Goal: Task Accomplishment & Management: Manage account settings

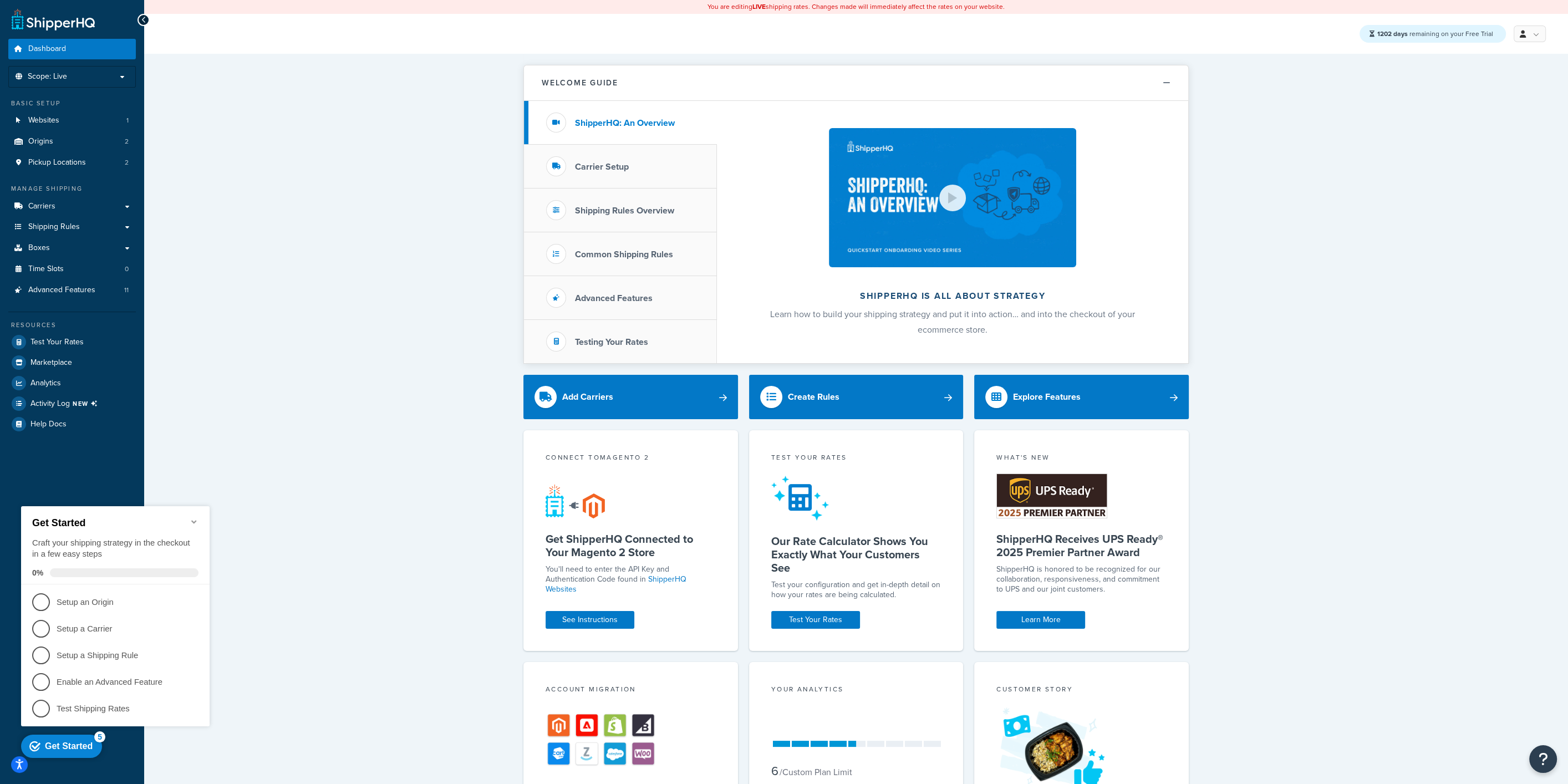
click at [195, 517] on icon "Minimize checklist" at bounding box center [194, 521] width 9 height 9
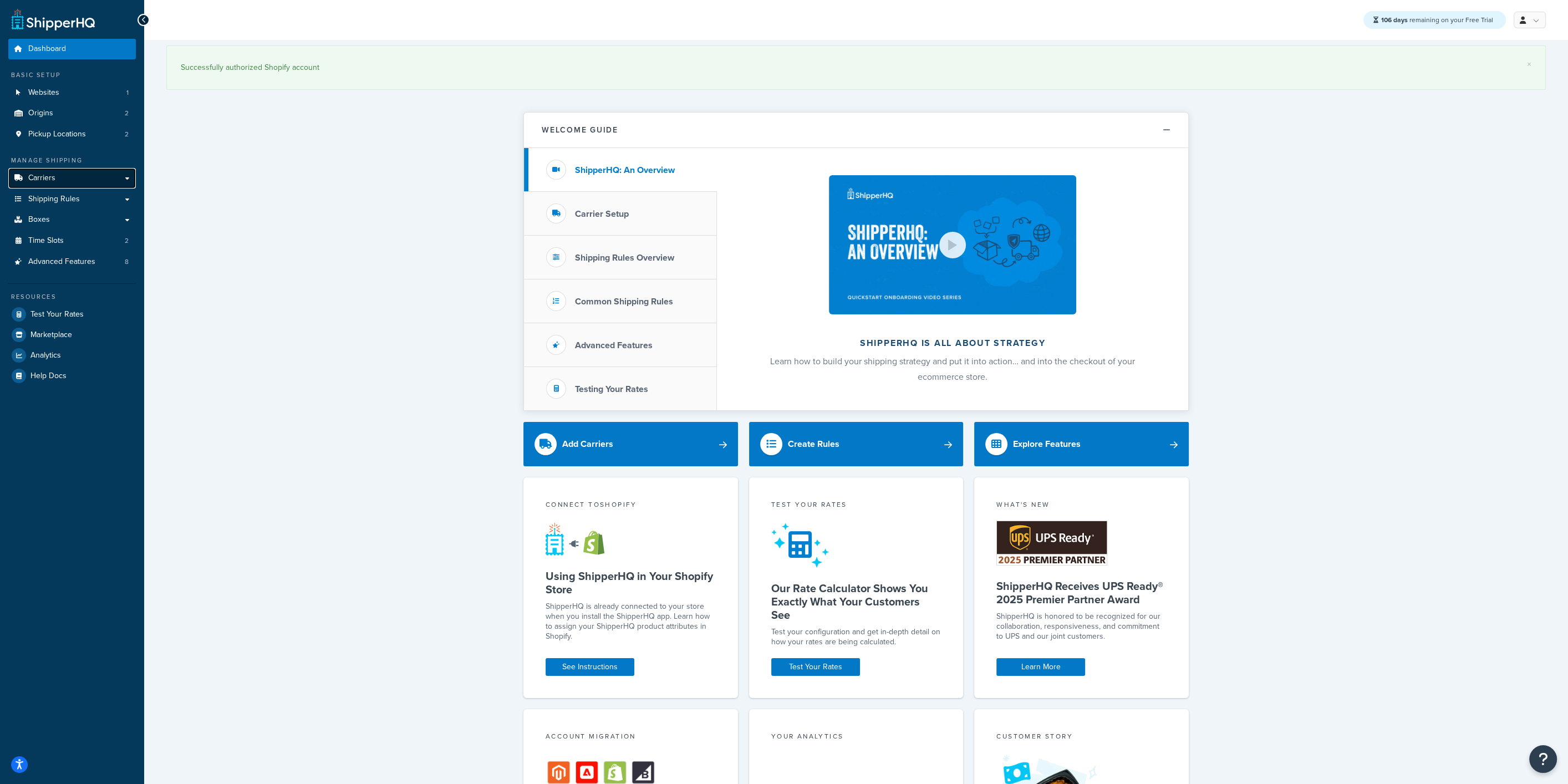
click at [65, 176] on link "Carriers" at bounding box center [72, 178] width 128 height 20
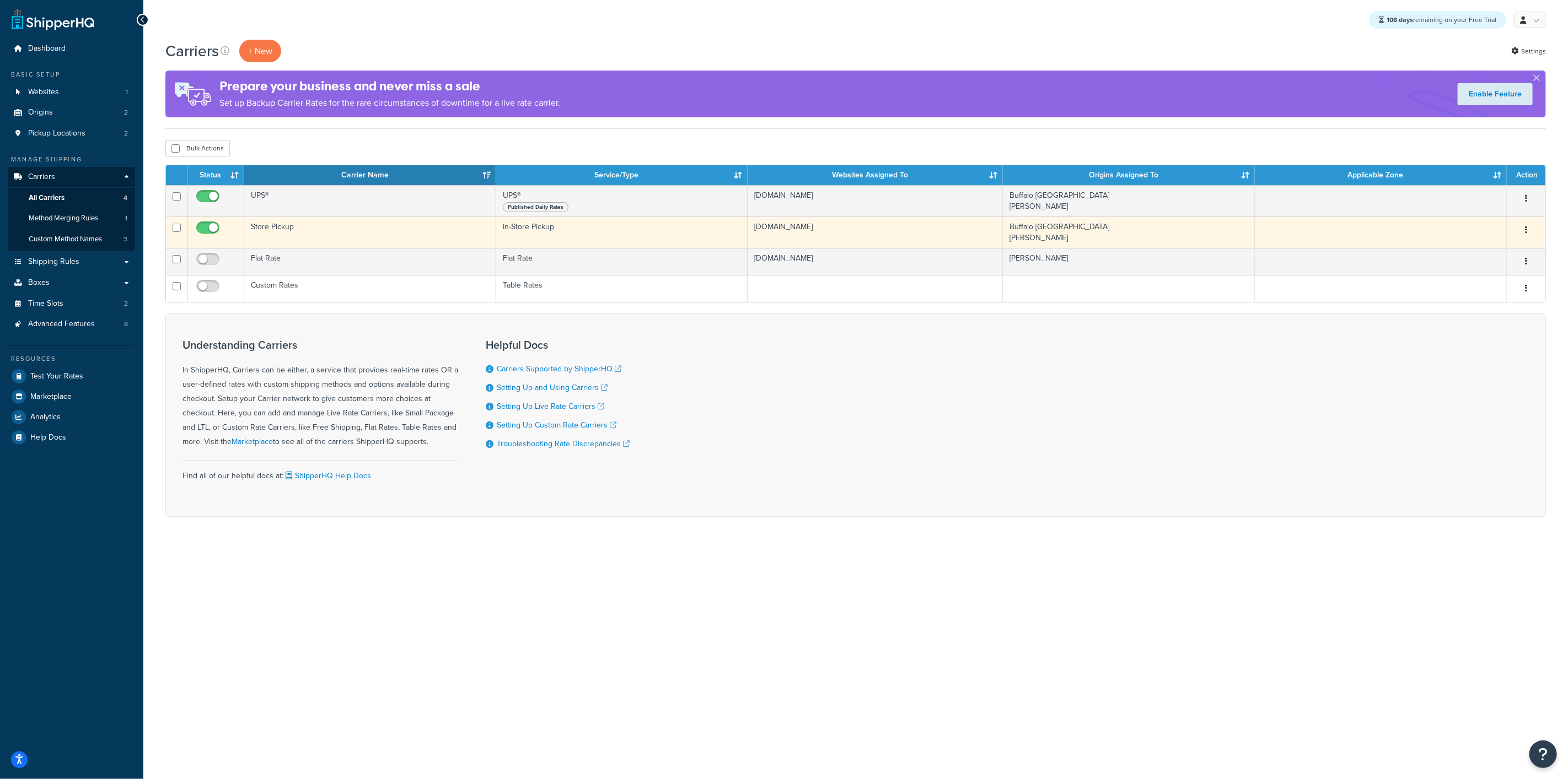
click at [321, 232] on td "Store Pickup" at bounding box center [371, 232] width 252 height 31
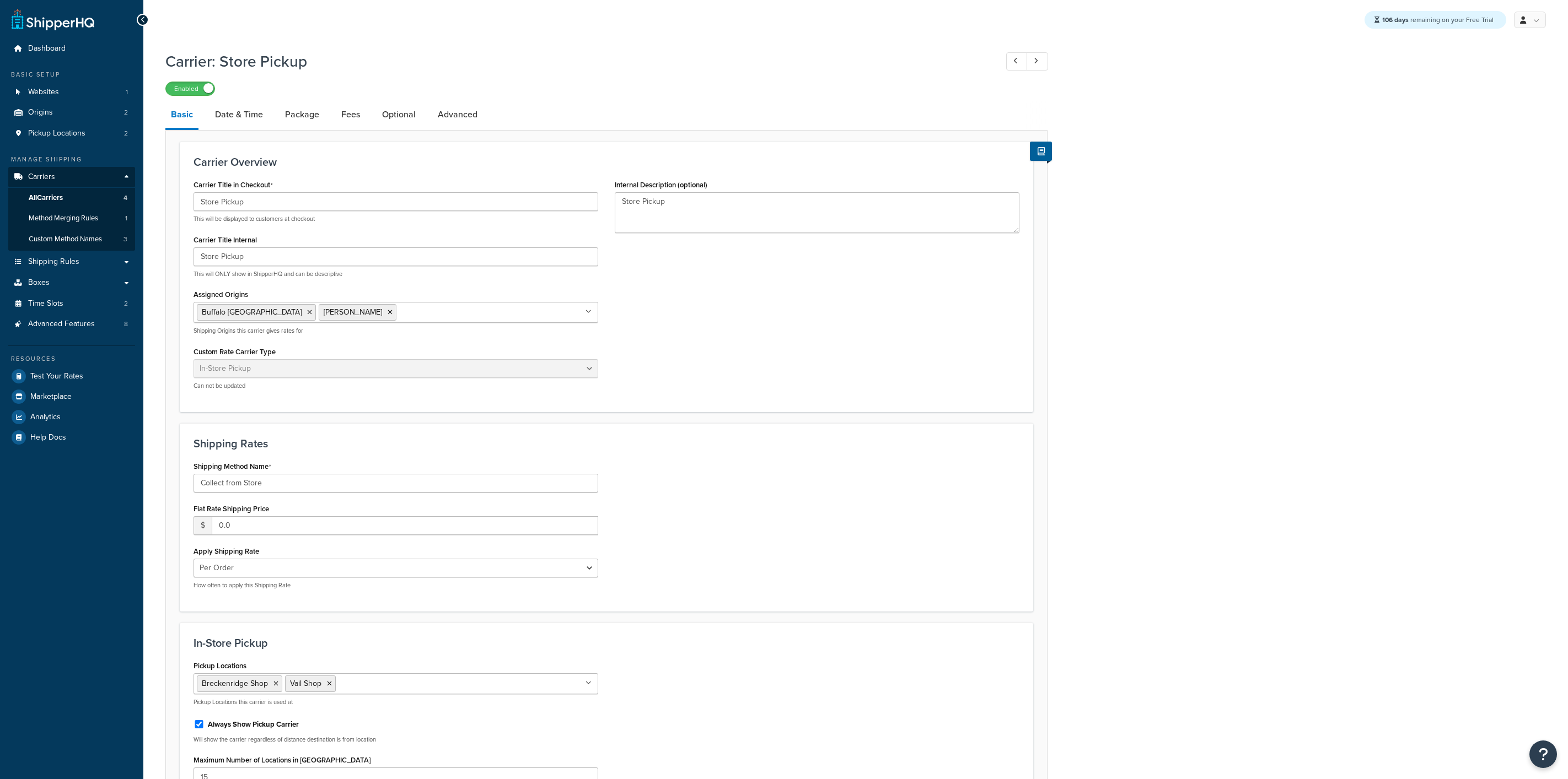
select select "pickup"
click at [240, 107] on link "Date & Time" at bounding box center [239, 115] width 59 height 26
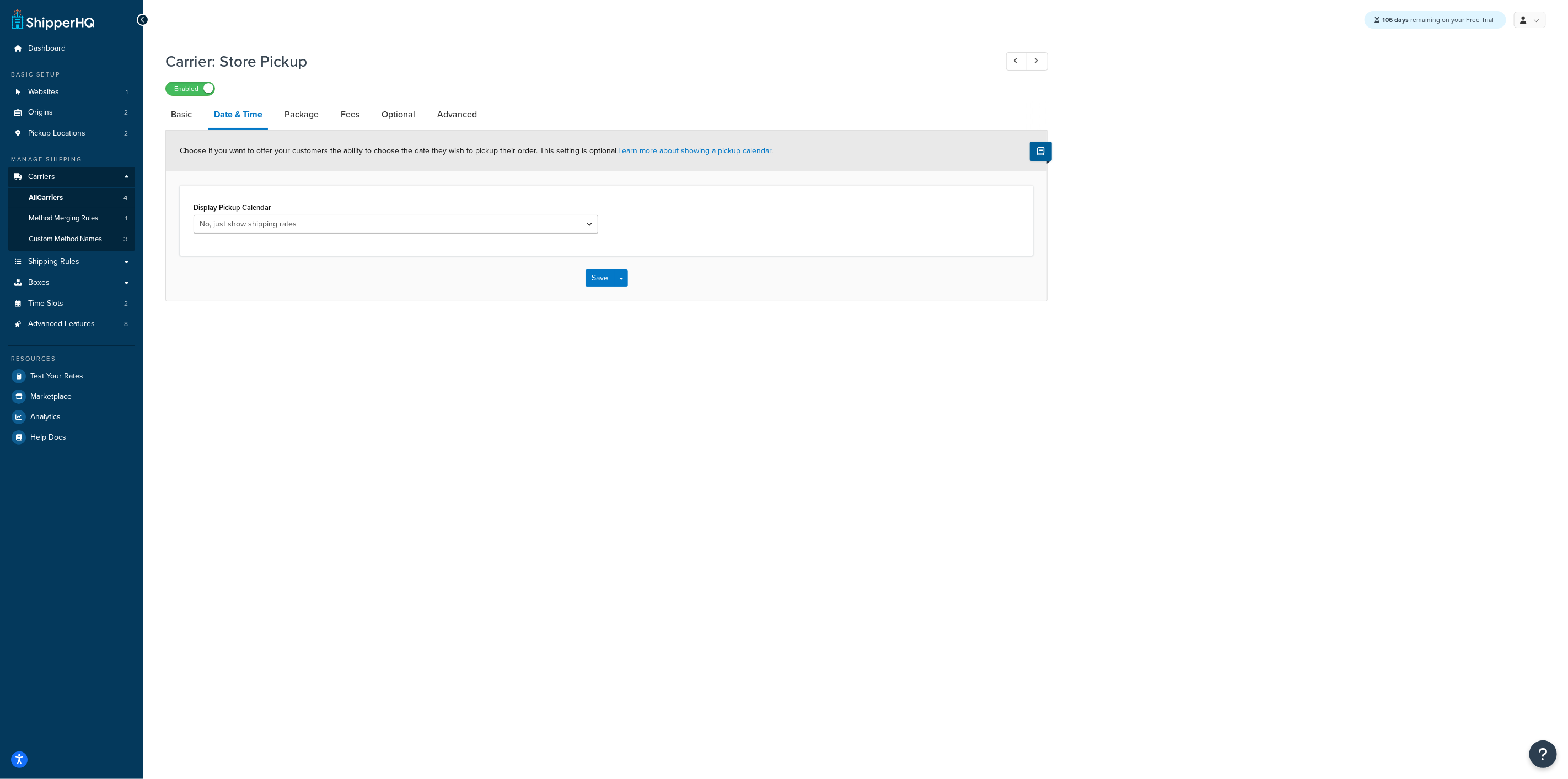
click at [173, 493] on div "106 days remaining on your Free Trial My Profile Billing Global Settings Contac…" at bounding box center [855, 389] width 1425 height 779
click at [184, 124] on link "Basic" at bounding box center [181, 115] width 32 height 26
select select "pickup"
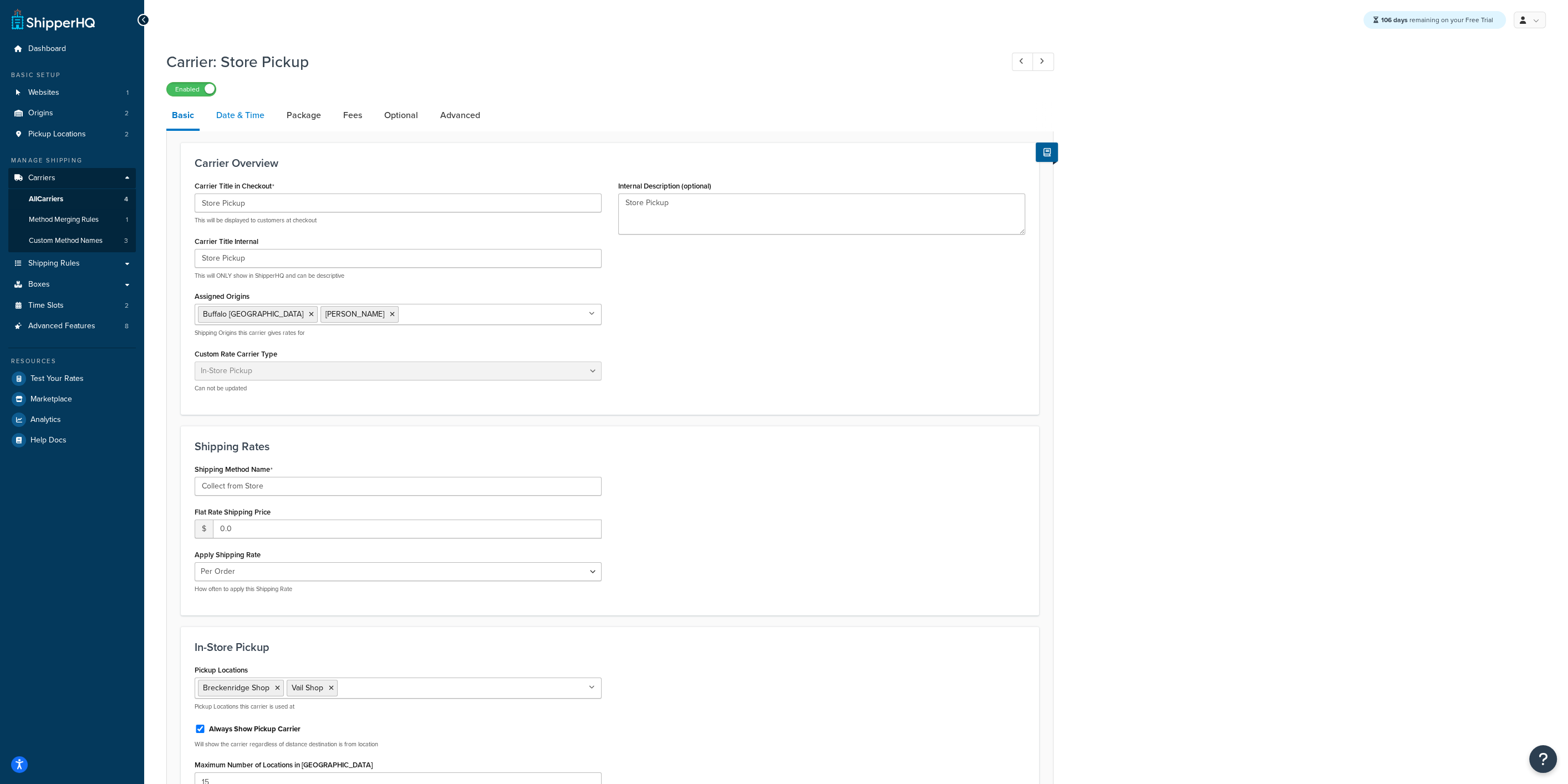
click at [242, 123] on link "Date & Time" at bounding box center [240, 116] width 60 height 27
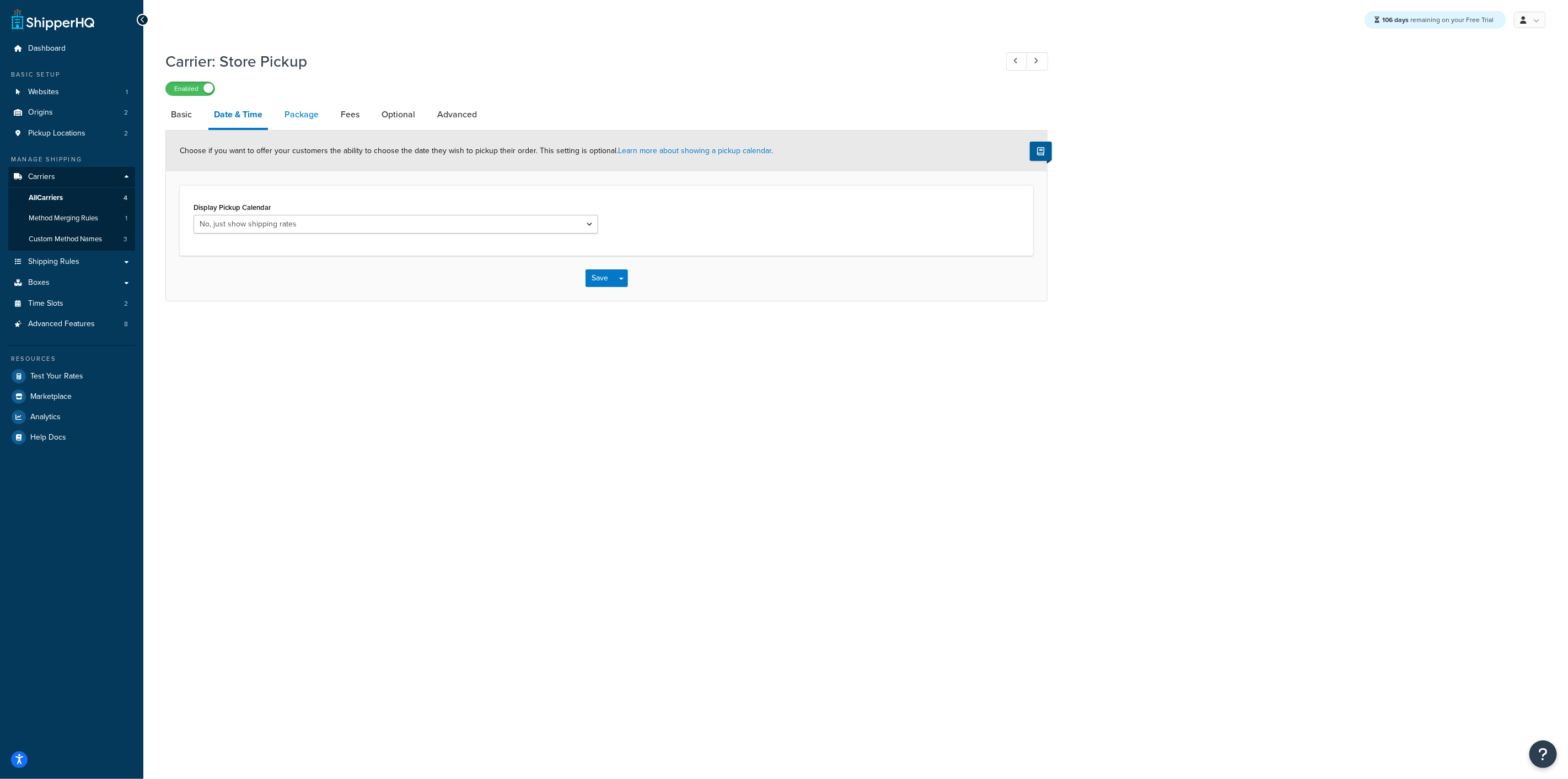
click at [288, 120] on link "Package" at bounding box center [301, 115] width 45 height 26
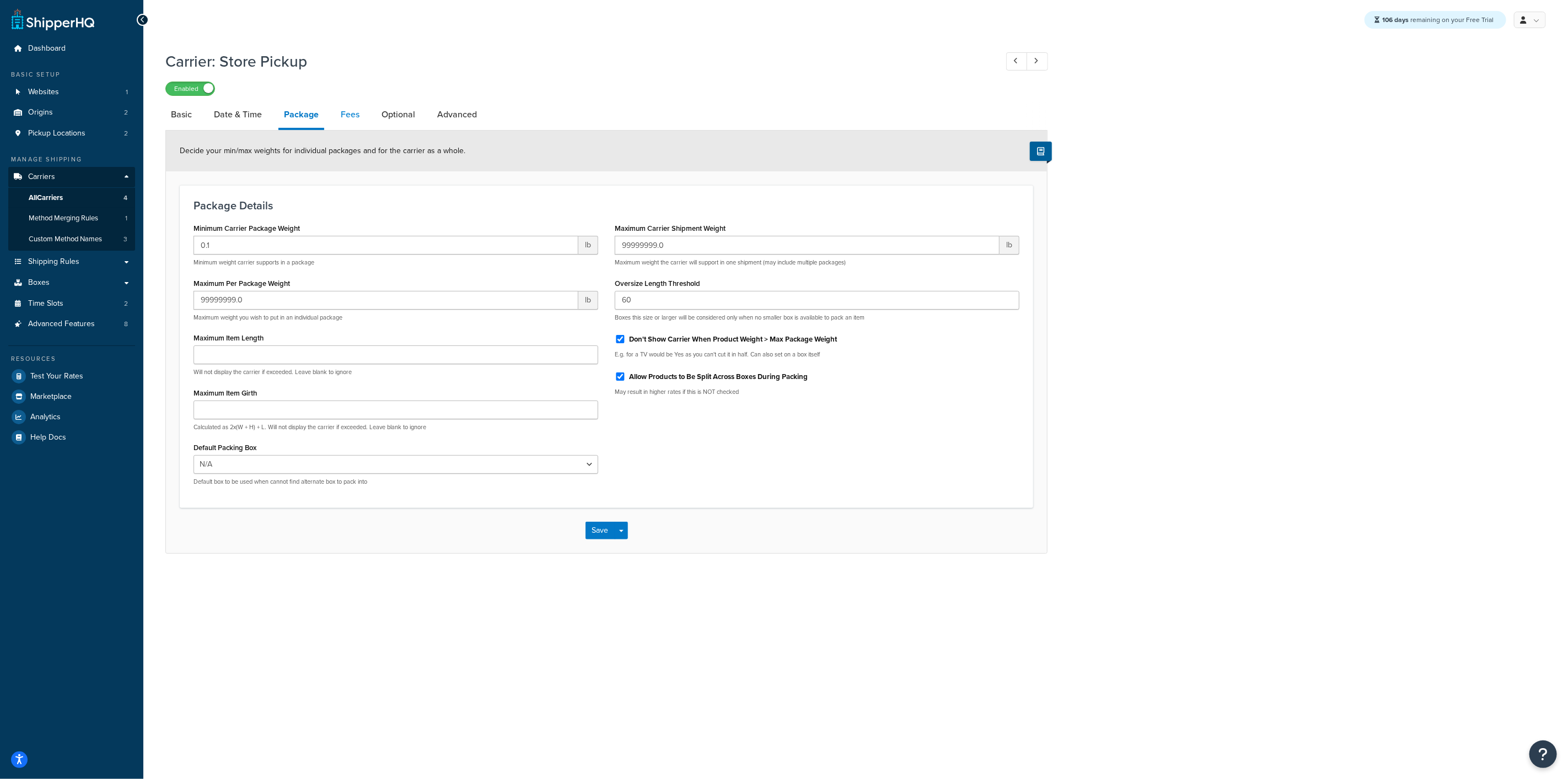
click at [342, 113] on link "Fees" at bounding box center [350, 115] width 30 height 26
select select "AFTER"
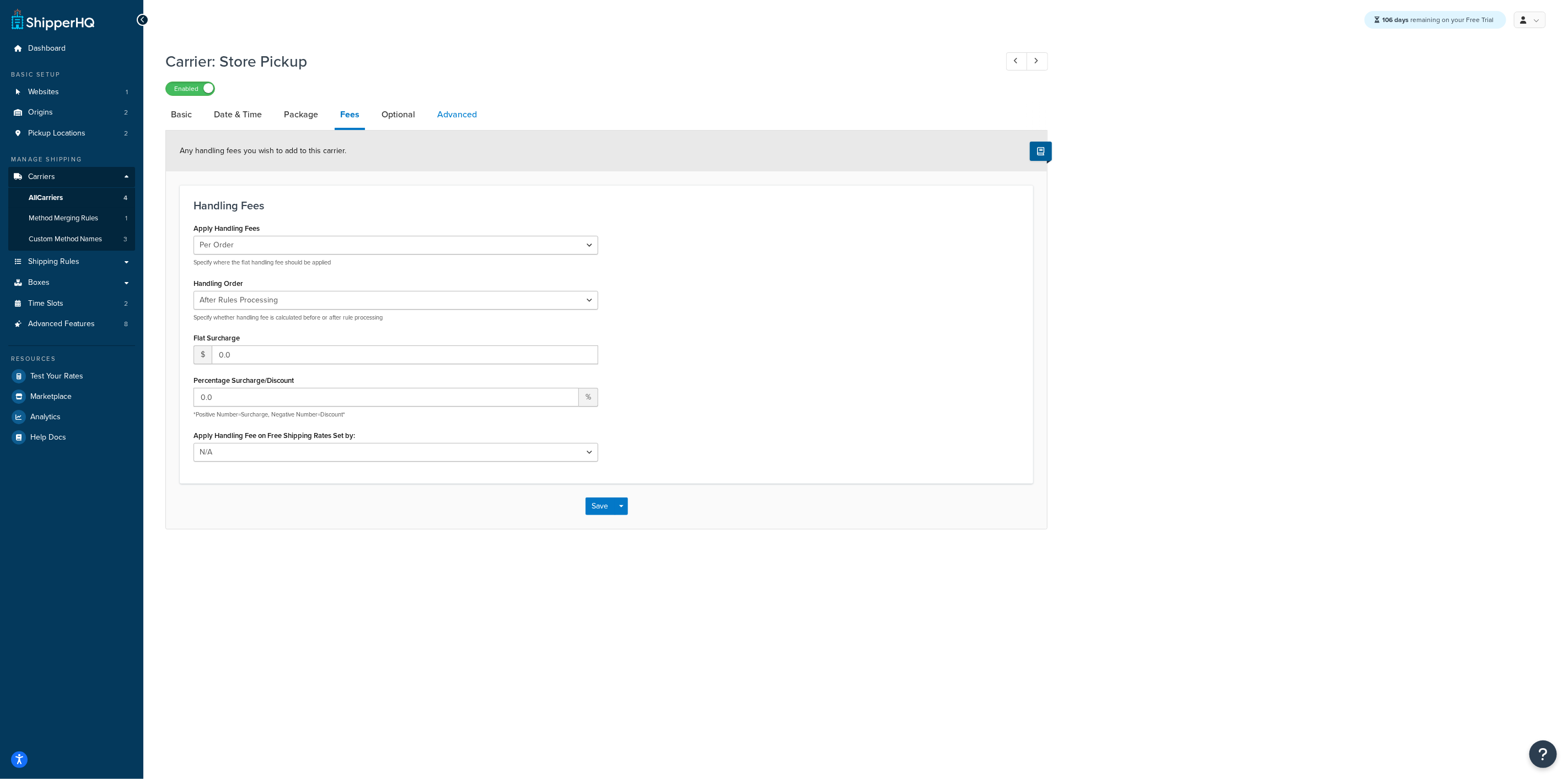
click at [438, 108] on link "Advanced" at bounding box center [457, 115] width 51 height 26
select select "false"
click at [481, 109] on link "Advanced" at bounding box center [456, 116] width 51 height 29
click at [201, 115] on li "Basic" at bounding box center [187, 115] width 43 height 26
click at [197, 116] on link "Basic" at bounding box center [181, 115] width 32 height 26
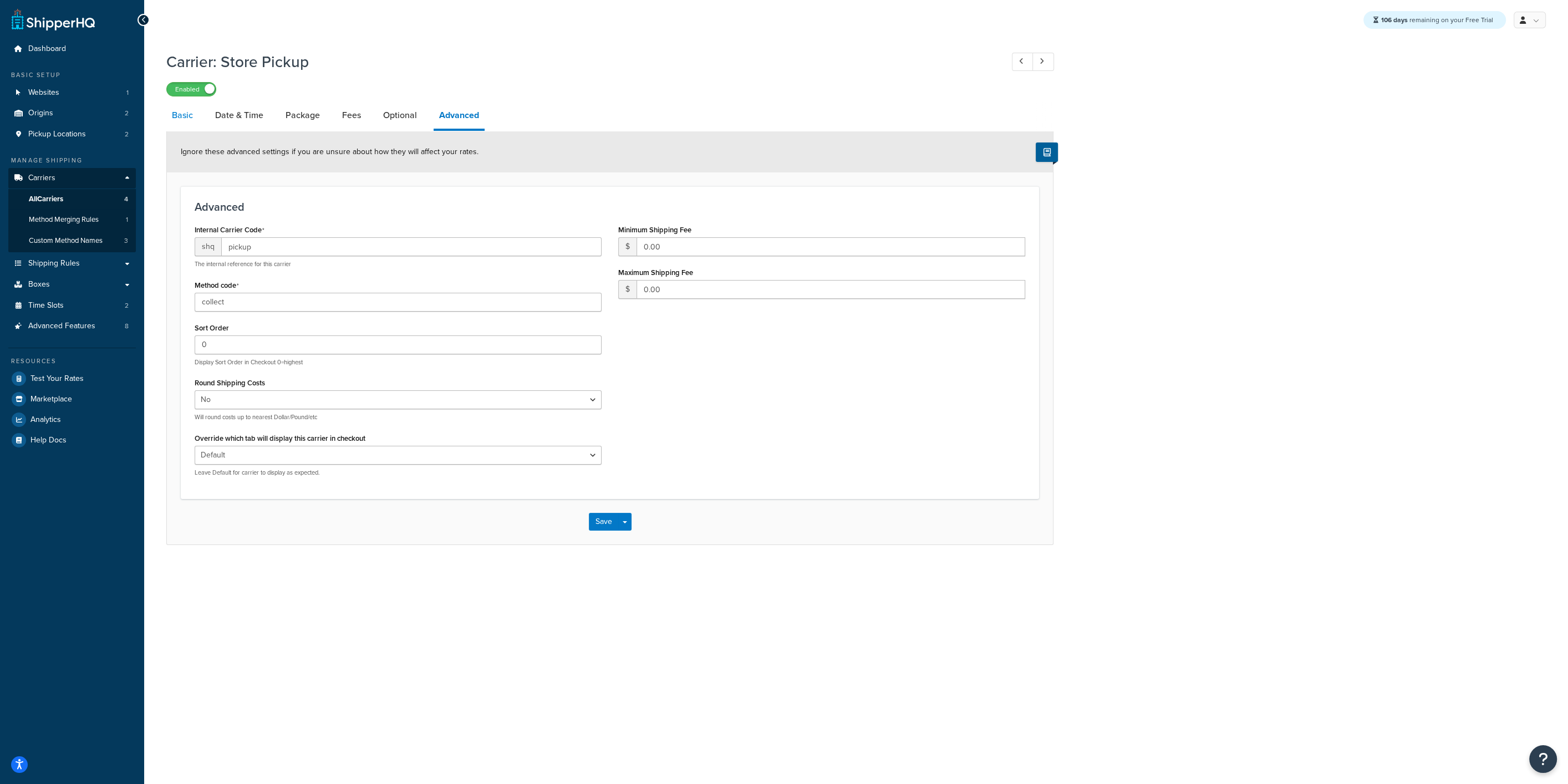
select select "pickup"
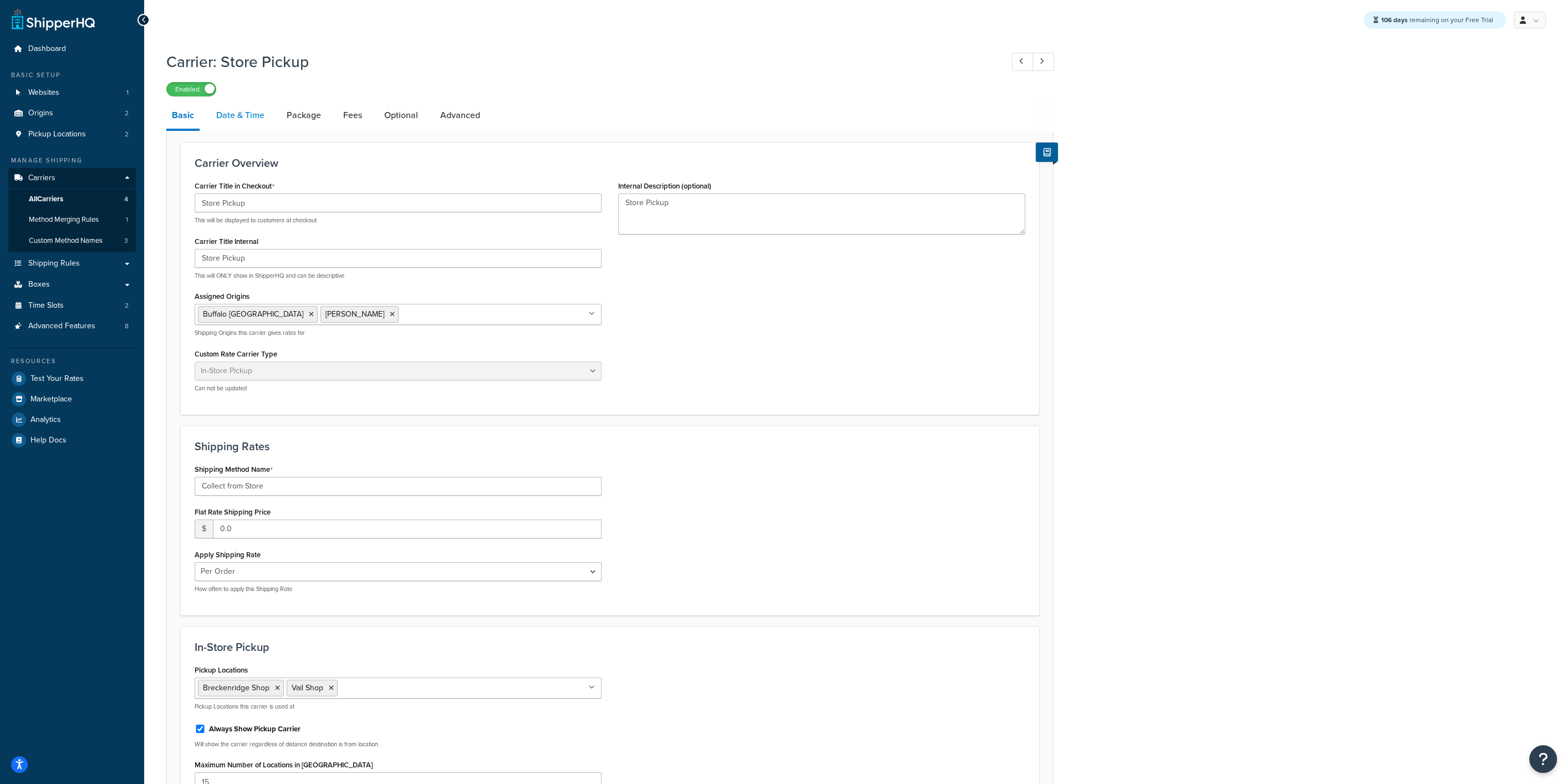
click at [217, 111] on link "Date & Time" at bounding box center [240, 116] width 60 height 27
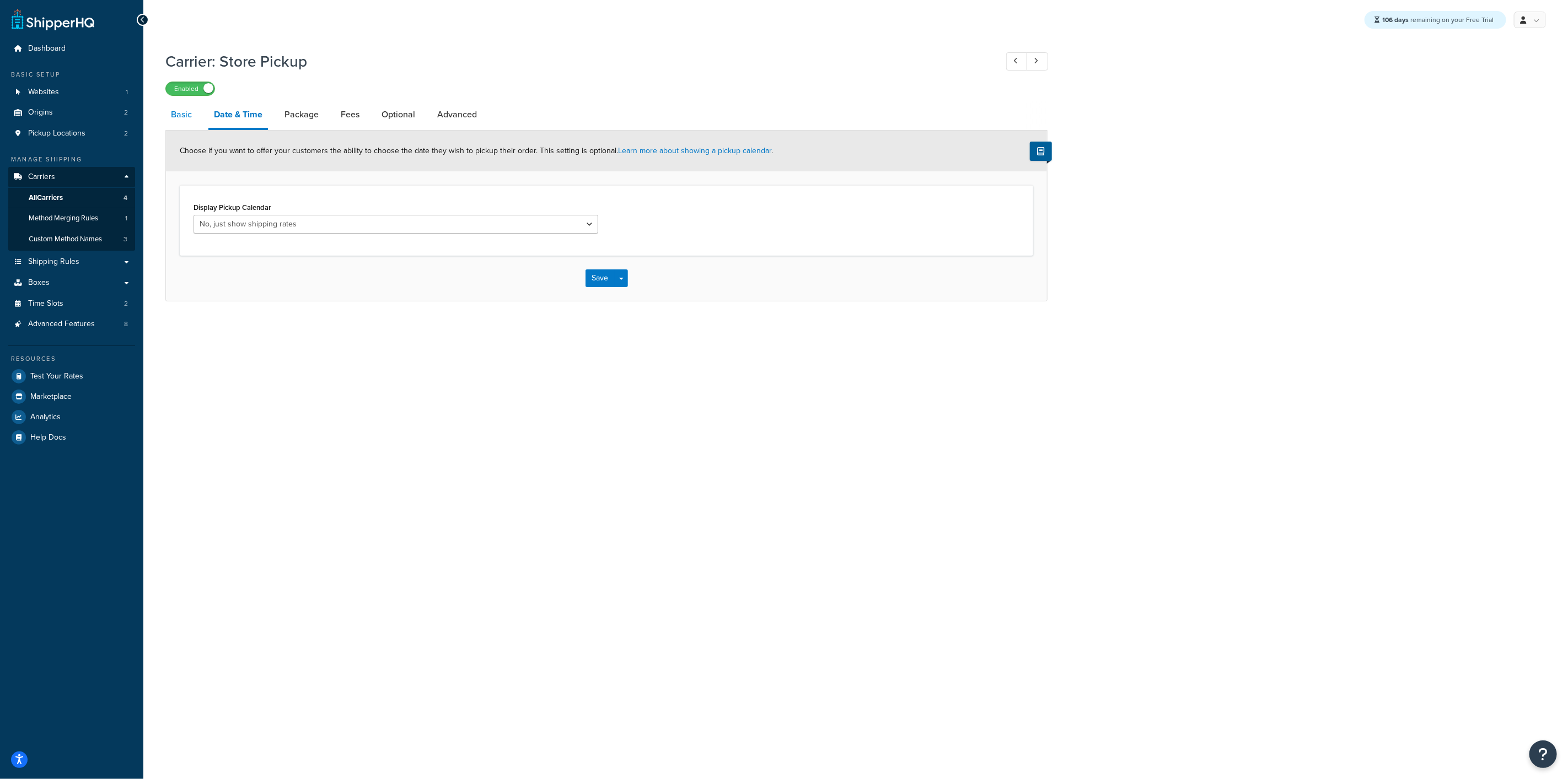
click at [195, 118] on link "Basic" at bounding box center [181, 115] width 32 height 26
select select "pickup"
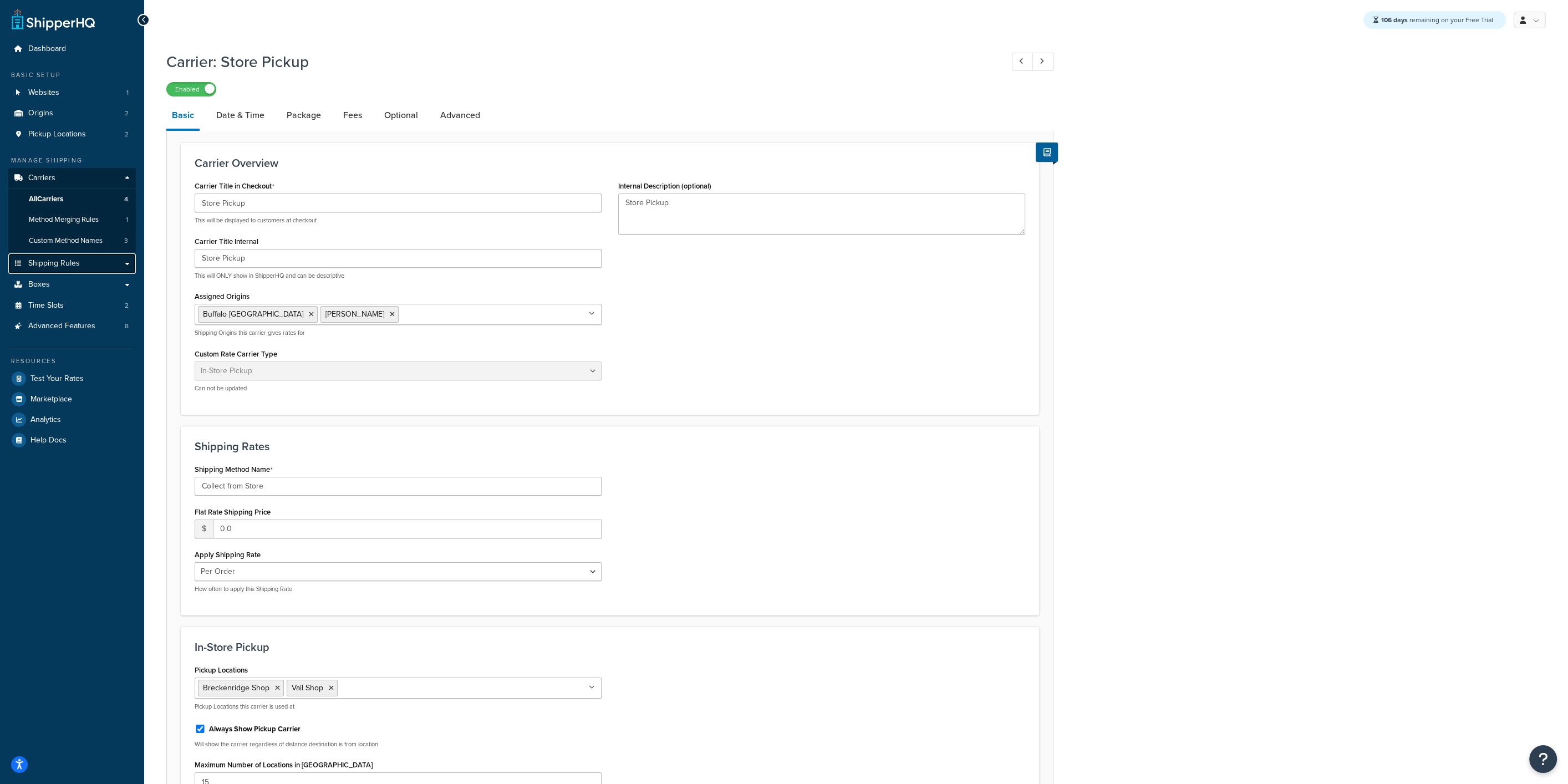
click at [66, 265] on span "Shipping Rules" at bounding box center [54, 263] width 52 height 9
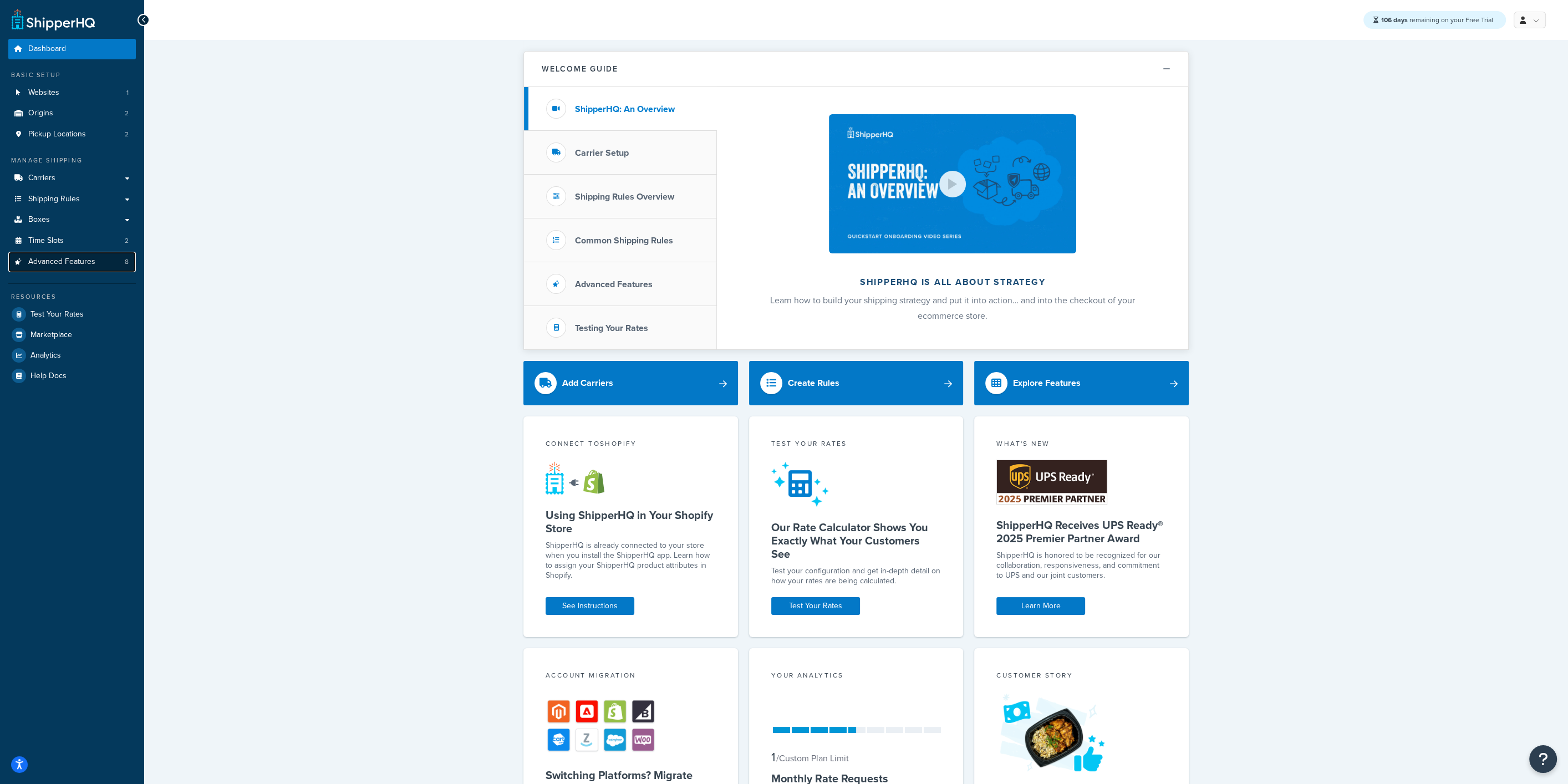
click at [65, 259] on span "Advanced Features" at bounding box center [62, 261] width 67 height 9
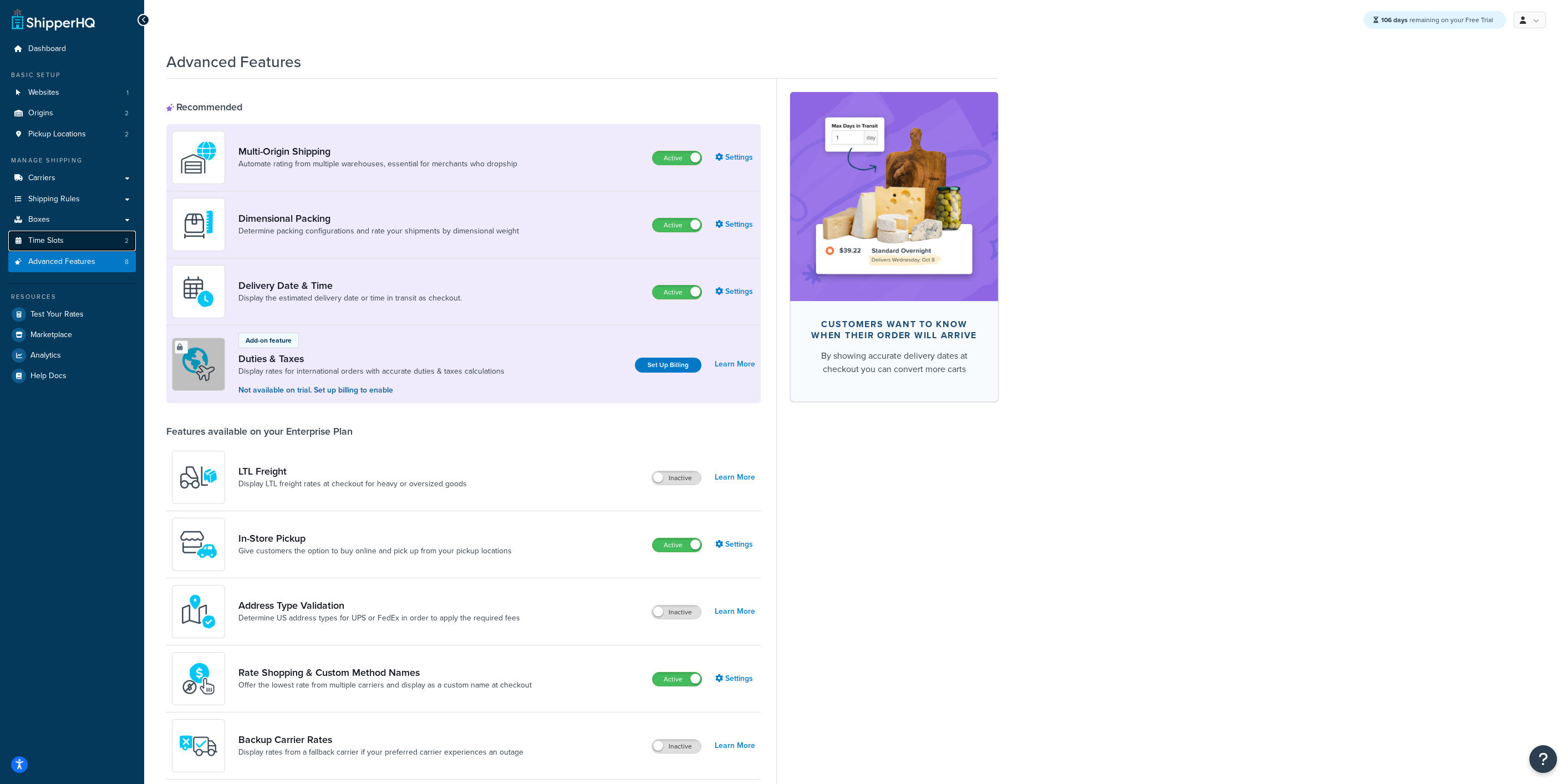
click at [58, 246] on span "Time Slots" at bounding box center [46, 240] width 36 height 9
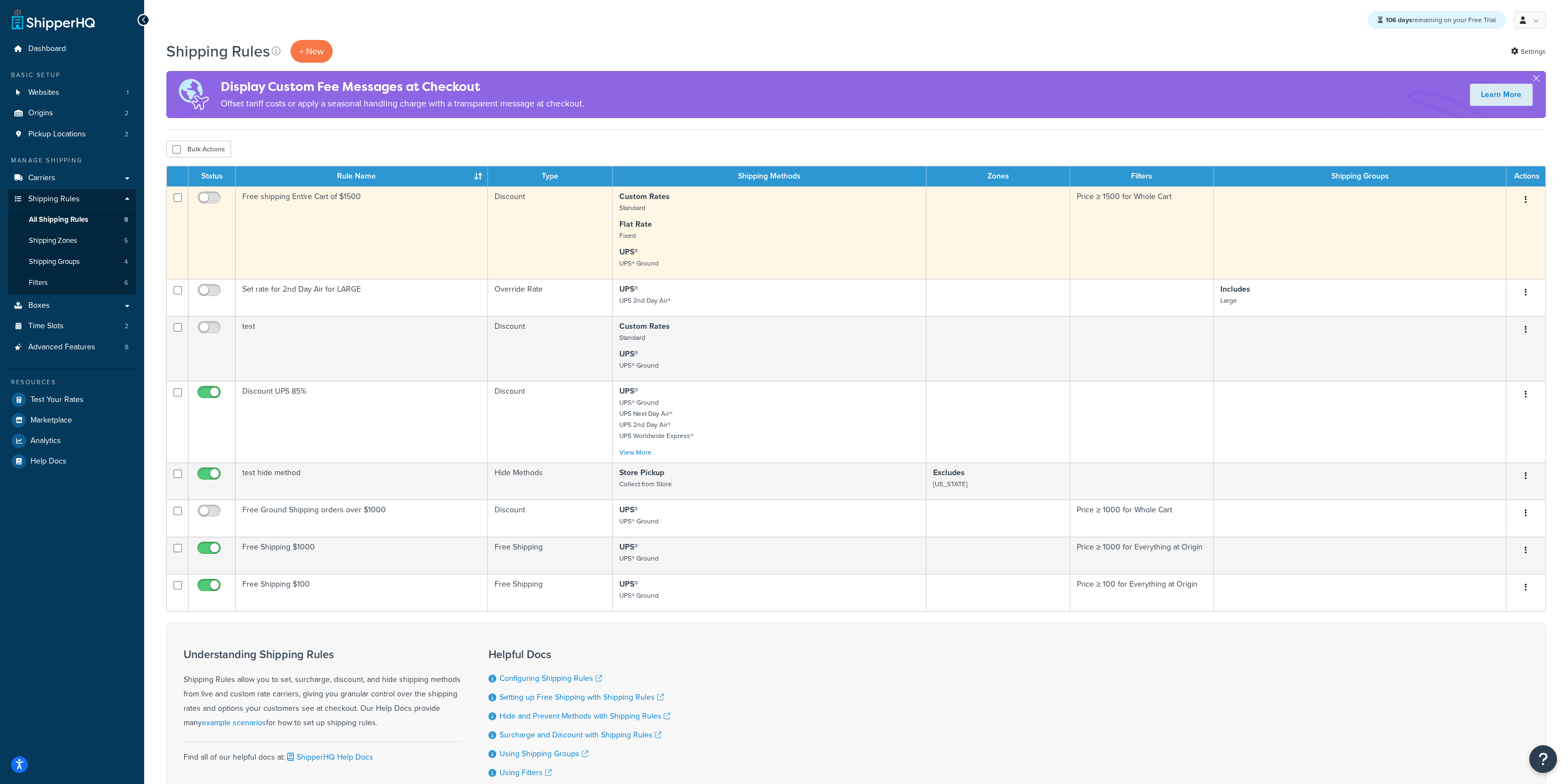
click at [369, 203] on td "Free shipping Entire Cart of $1500" at bounding box center [362, 233] width 252 height 92
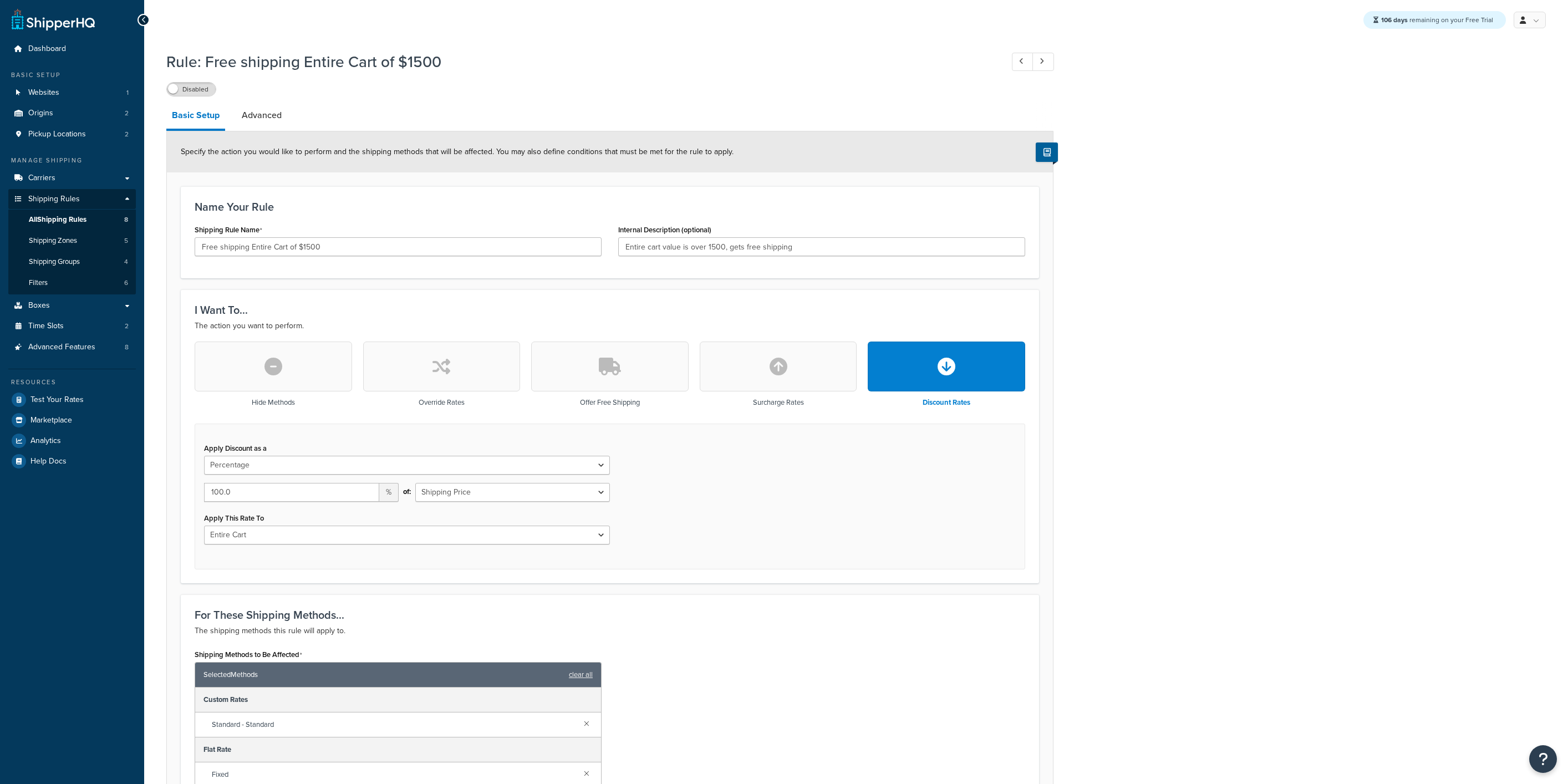
select select "PERCENTAGE"
click at [272, 116] on link "Advanced" at bounding box center [261, 116] width 51 height 27
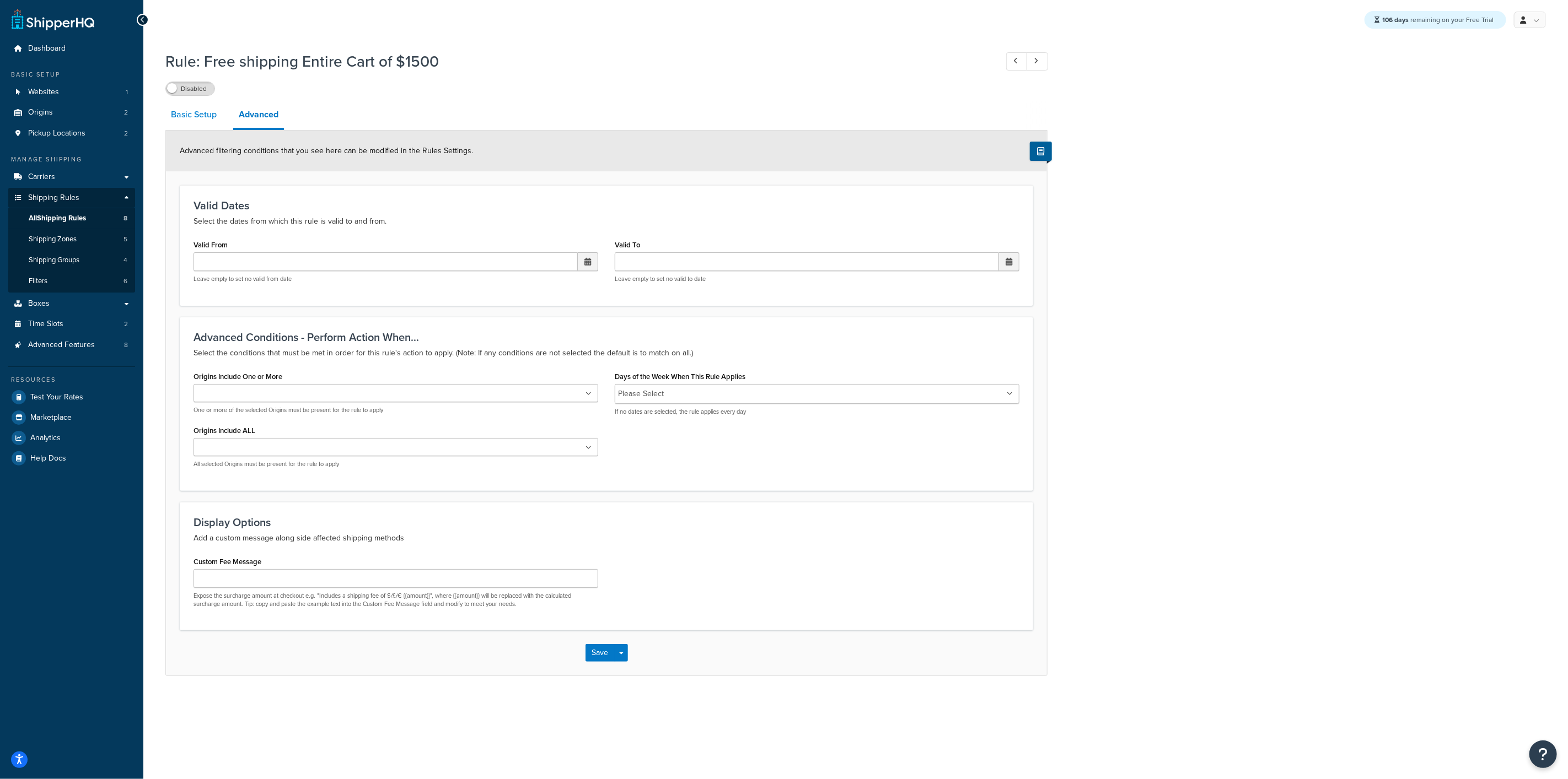
click at [216, 123] on link "Basic Setup" at bounding box center [194, 115] width 57 height 26
select select "PERCENTAGE"
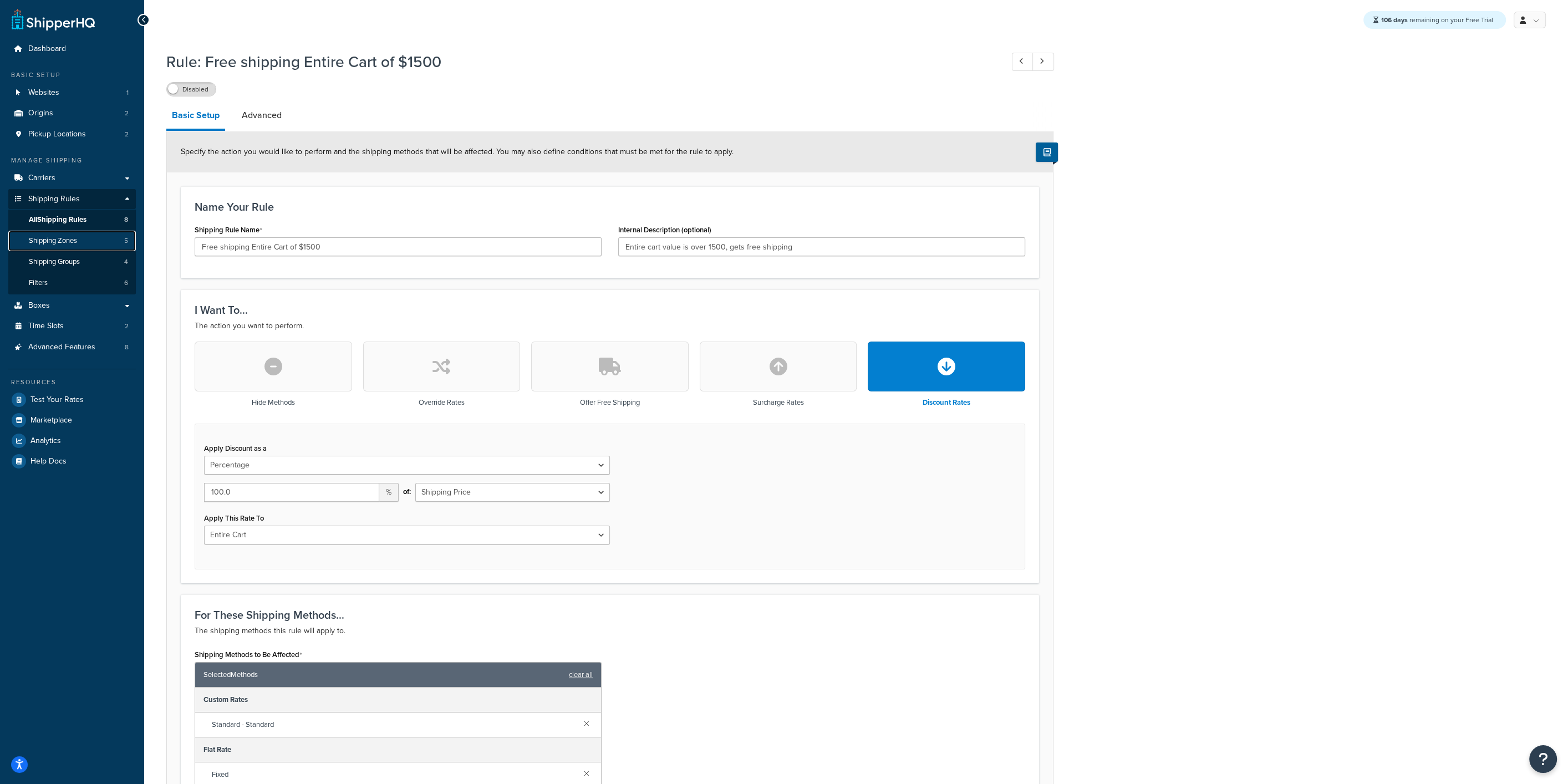
click at [49, 244] on span "Shipping Zones" at bounding box center [53, 240] width 48 height 9
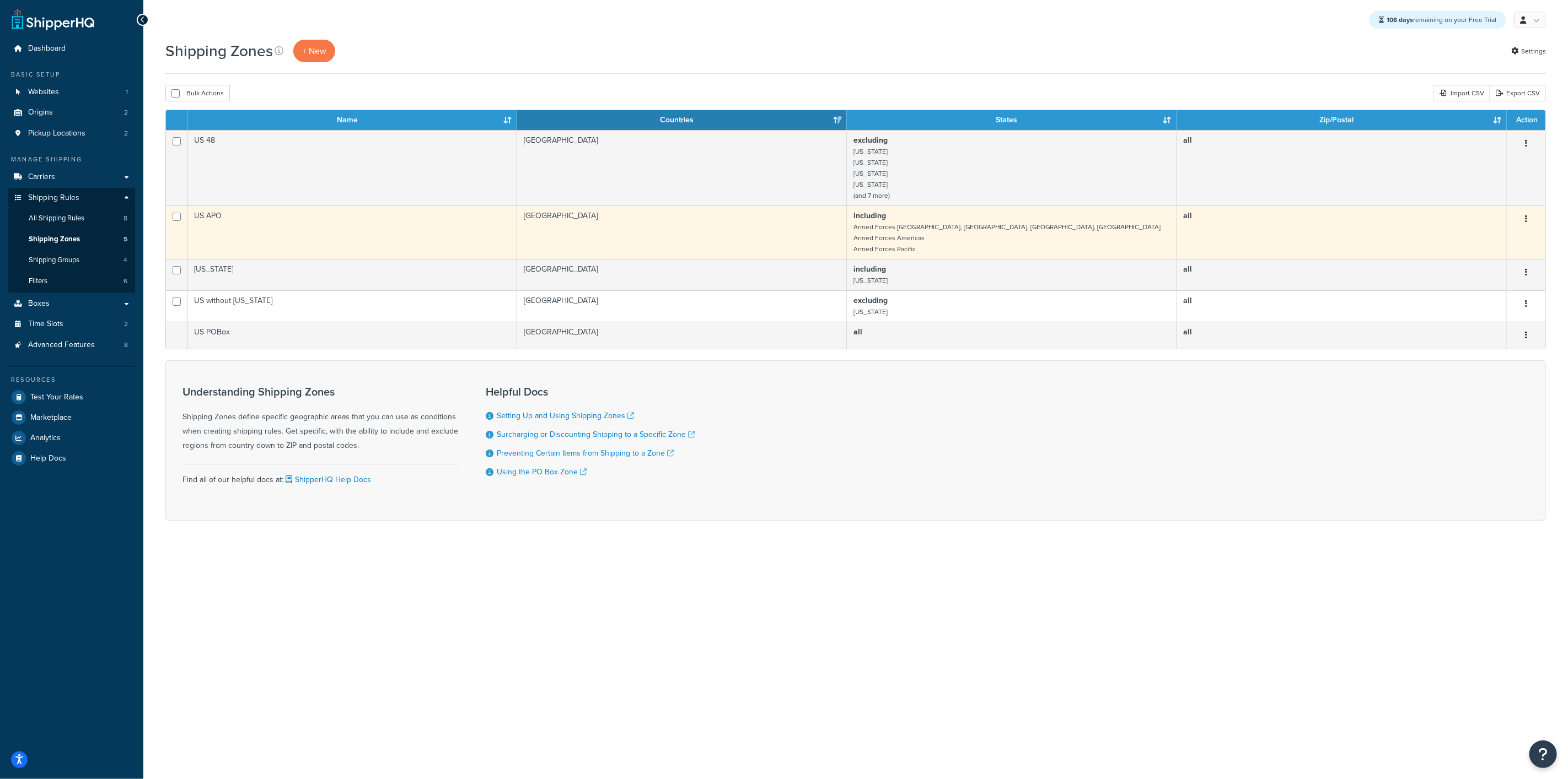
click at [274, 224] on td "US APO" at bounding box center [352, 232] width 329 height 54
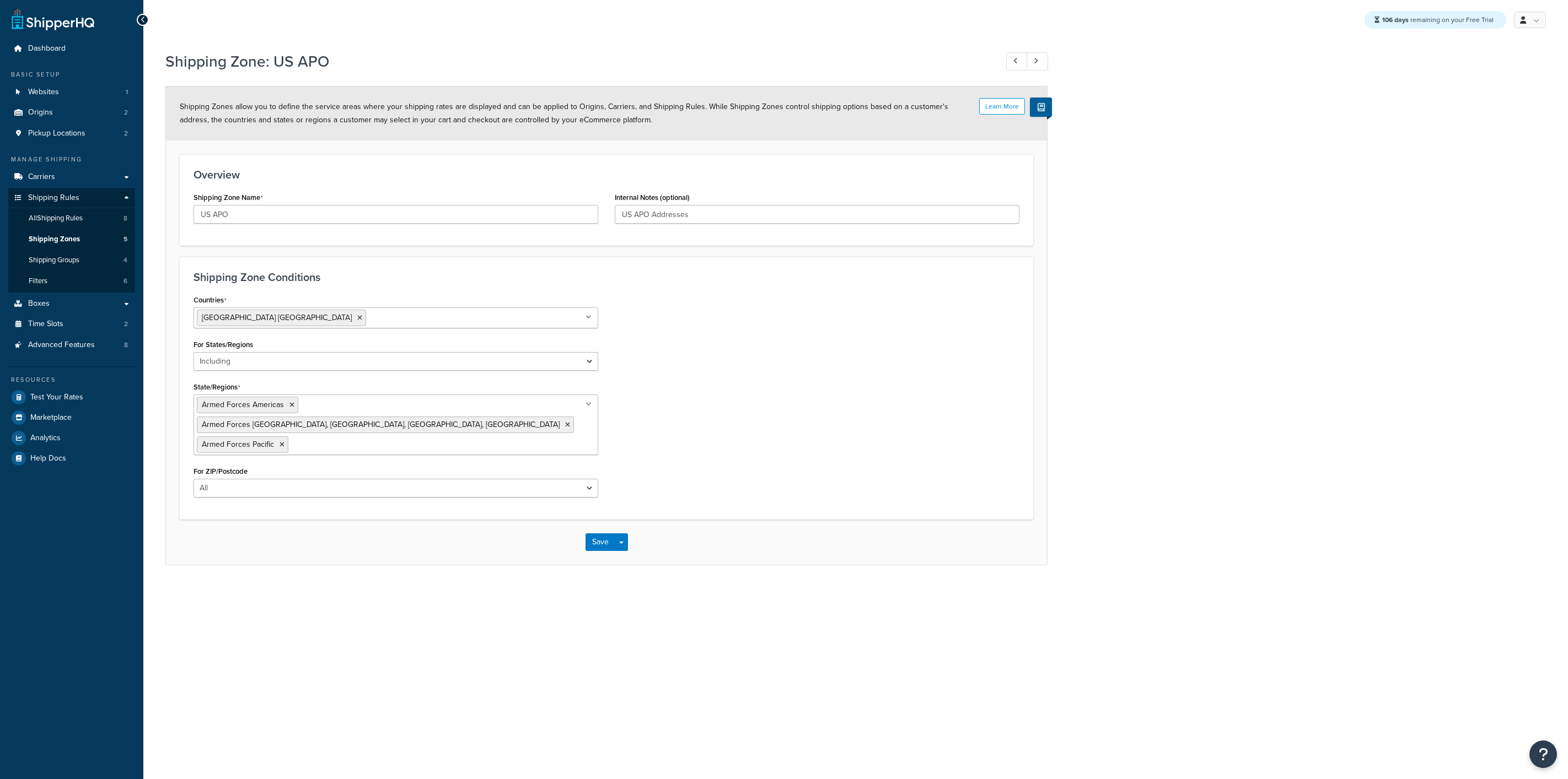
select select "including"
click at [52, 258] on span "Shipping Groups" at bounding box center [54, 260] width 51 height 9
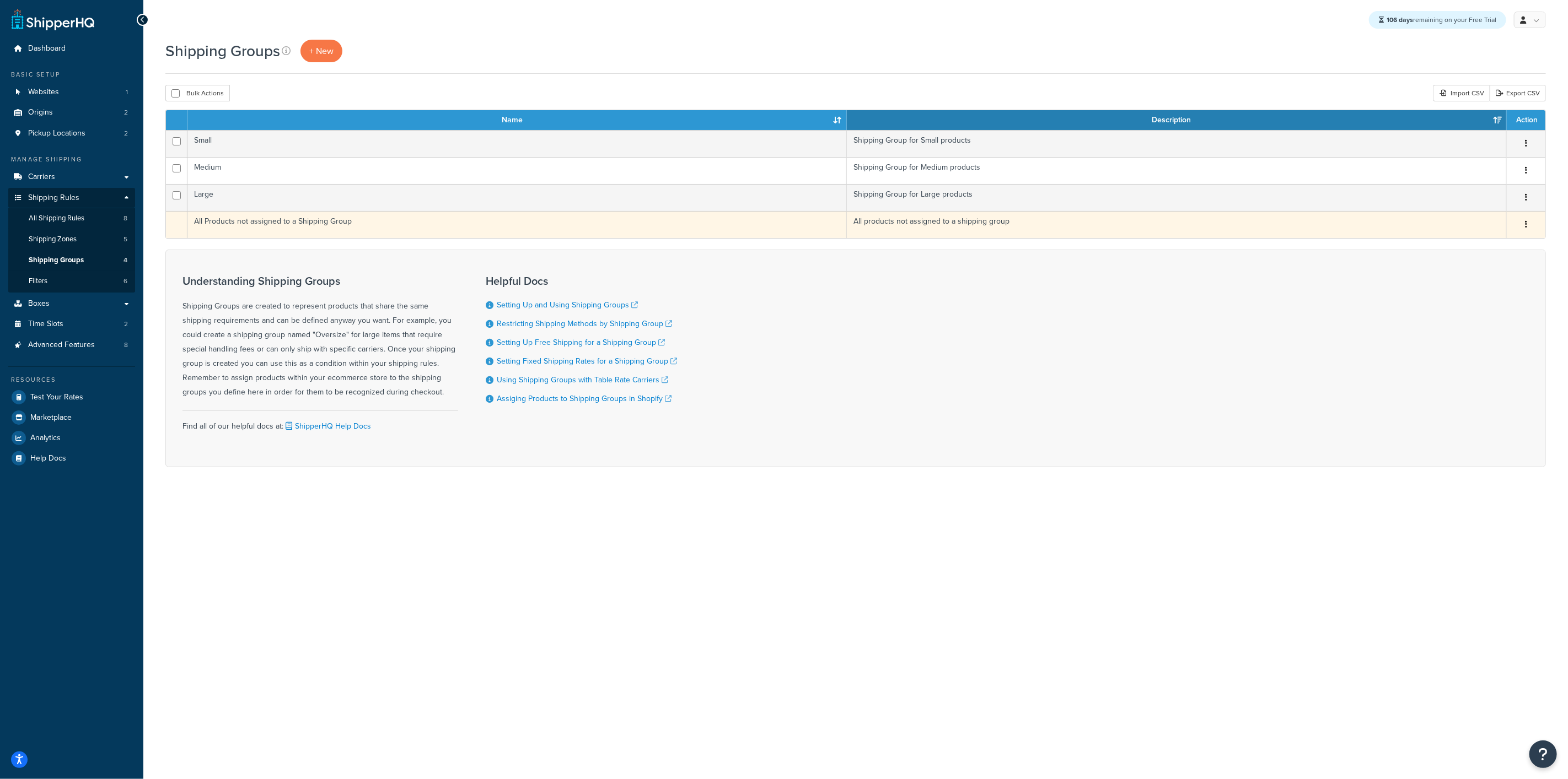
click at [267, 217] on td "All Products not assigned to a Shipping Group" at bounding box center [517, 224] width 660 height 27
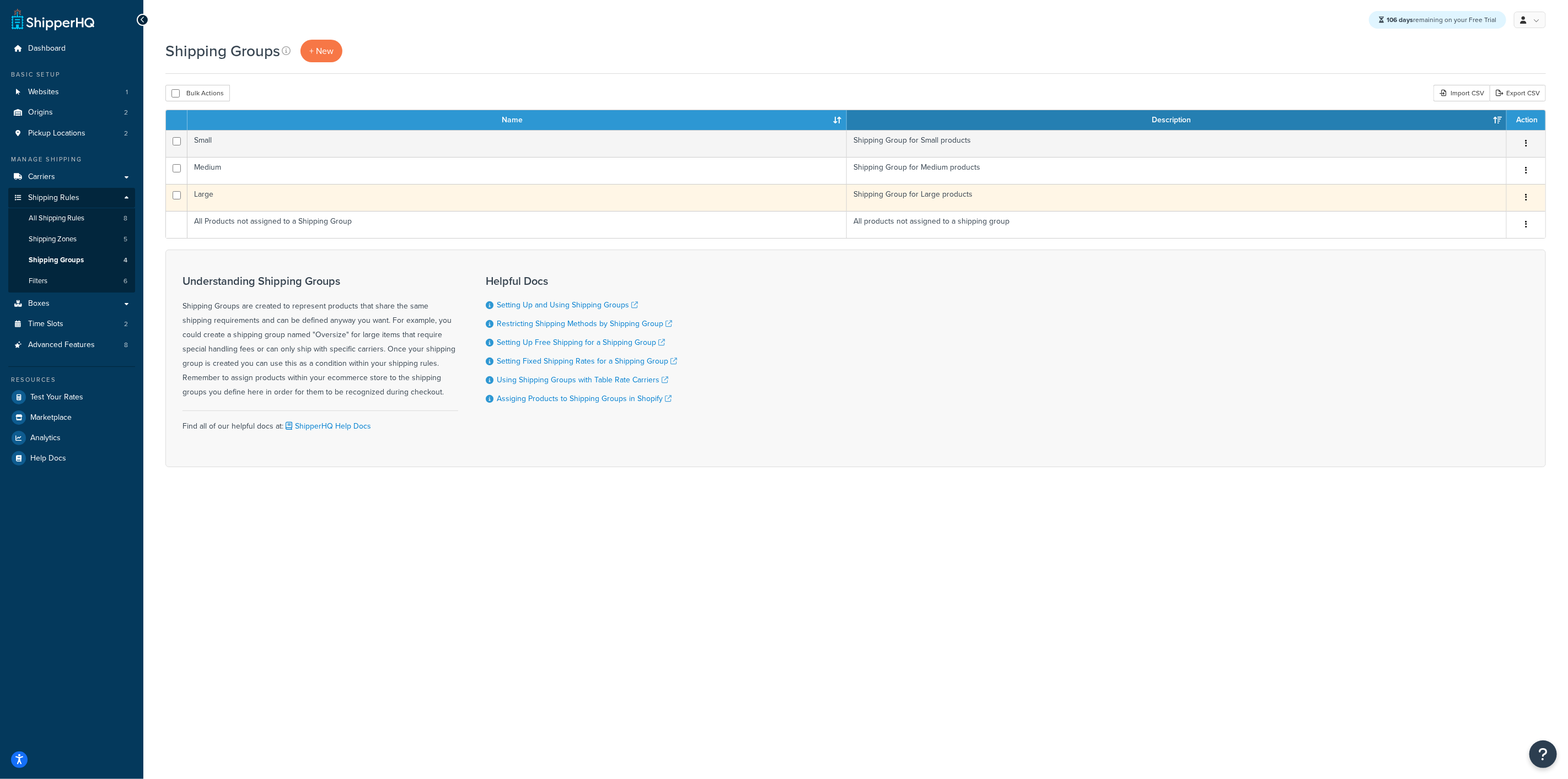
click at [354, 191] on td "Large" at bounding box center [517, 197] width 660 height 27
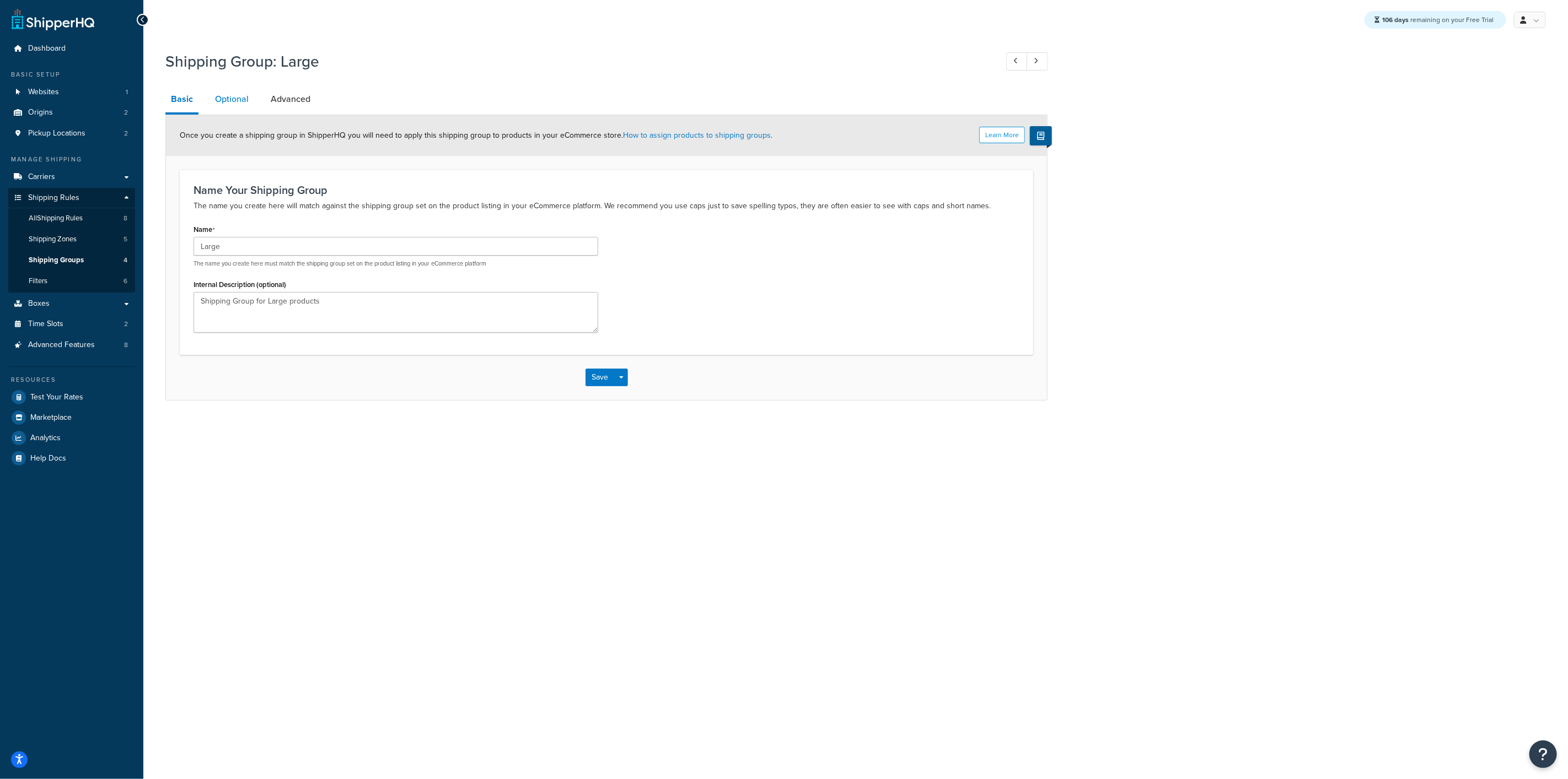
click at [219, 98] on link "Optional" at bounding box center [232, 99] width 45 height 26
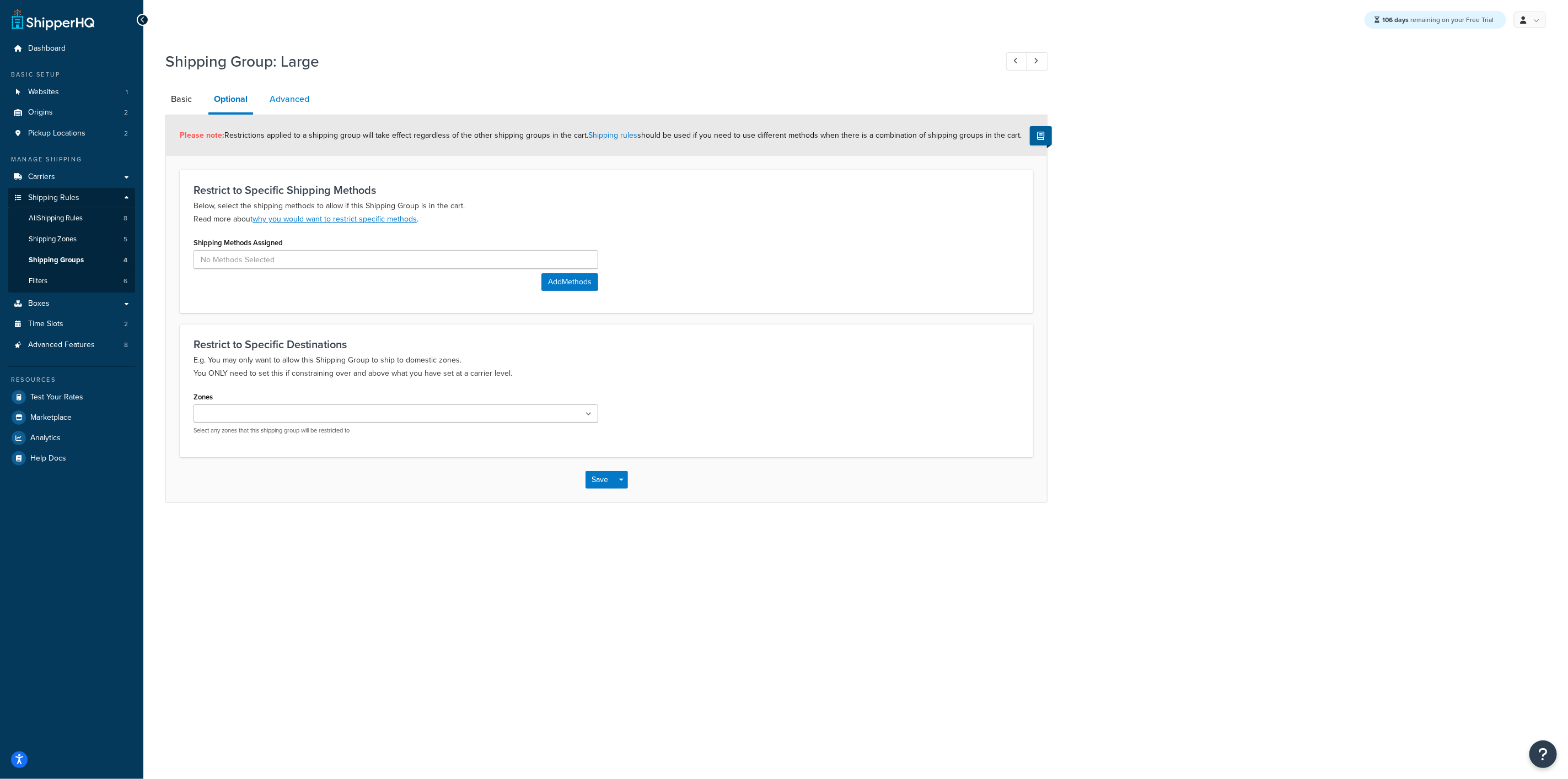
click at [285, 102] on link "Advanced" at bounding box center [289, 99] width 51 height 26
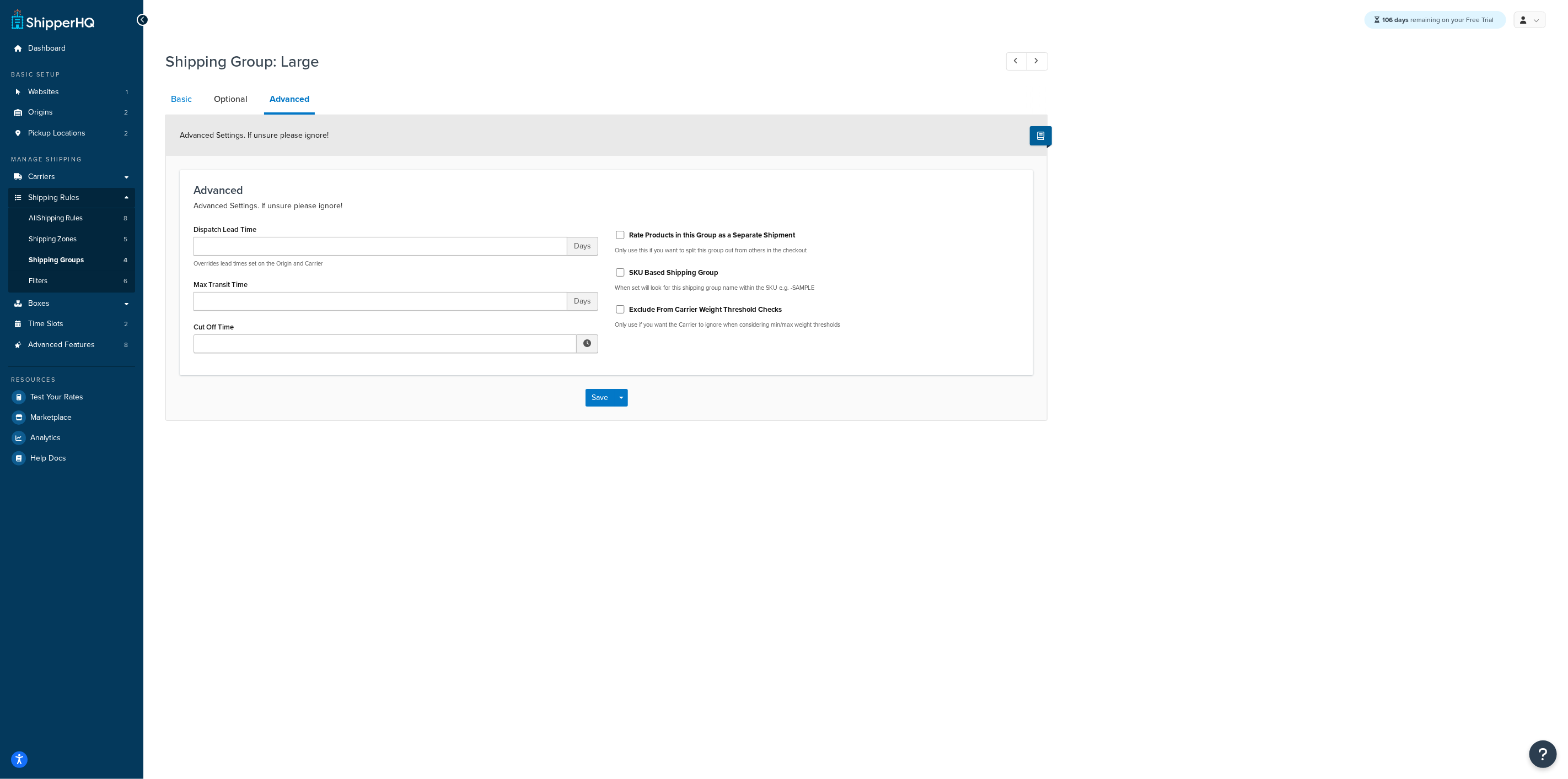
click at [194, 99] on link "Basic" at bounding box center [181, 99] width 32 height 26
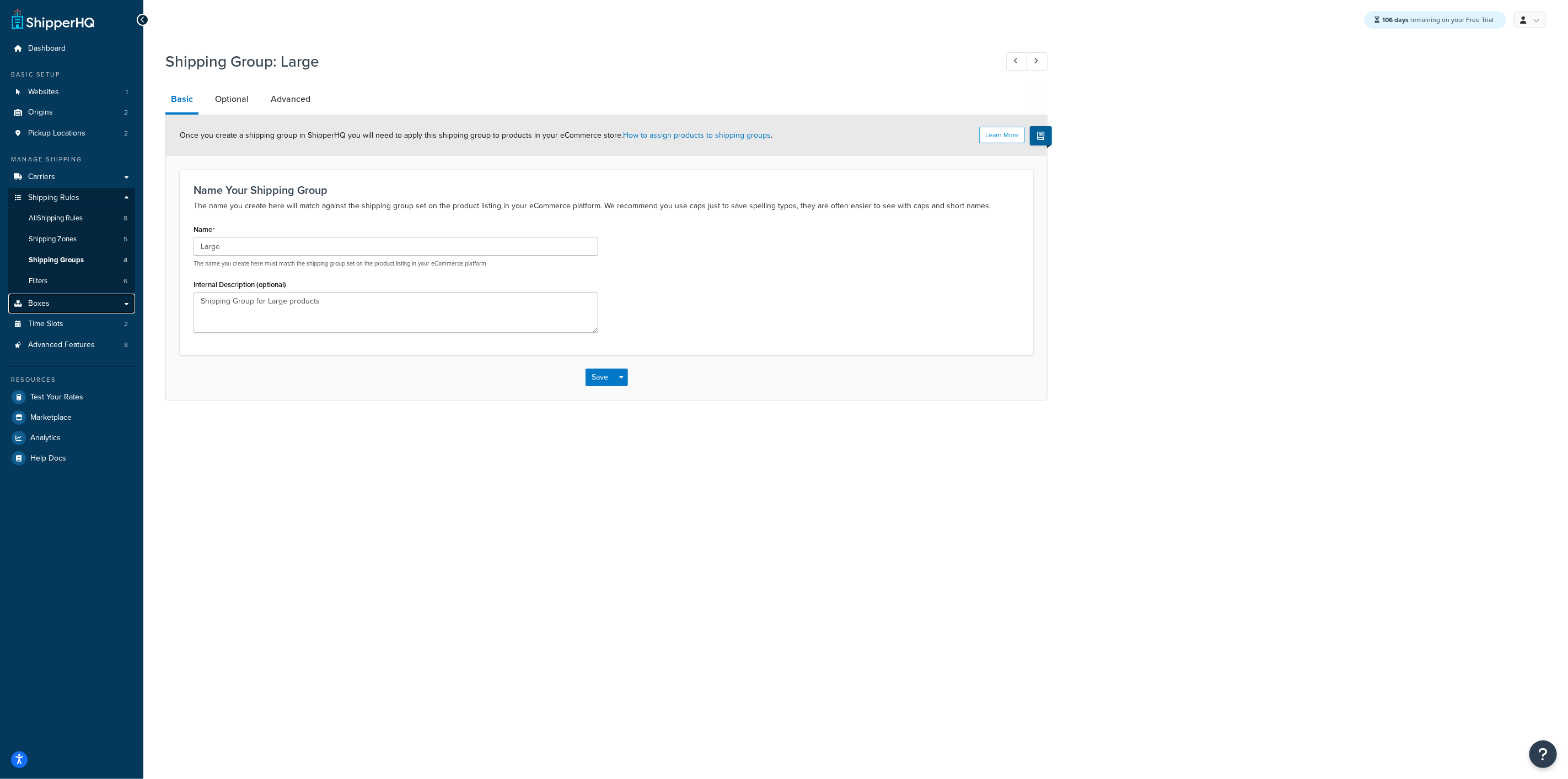
click at [43, 305] on span "Boxes" at bounding box center [38, 304] width 22 height 9
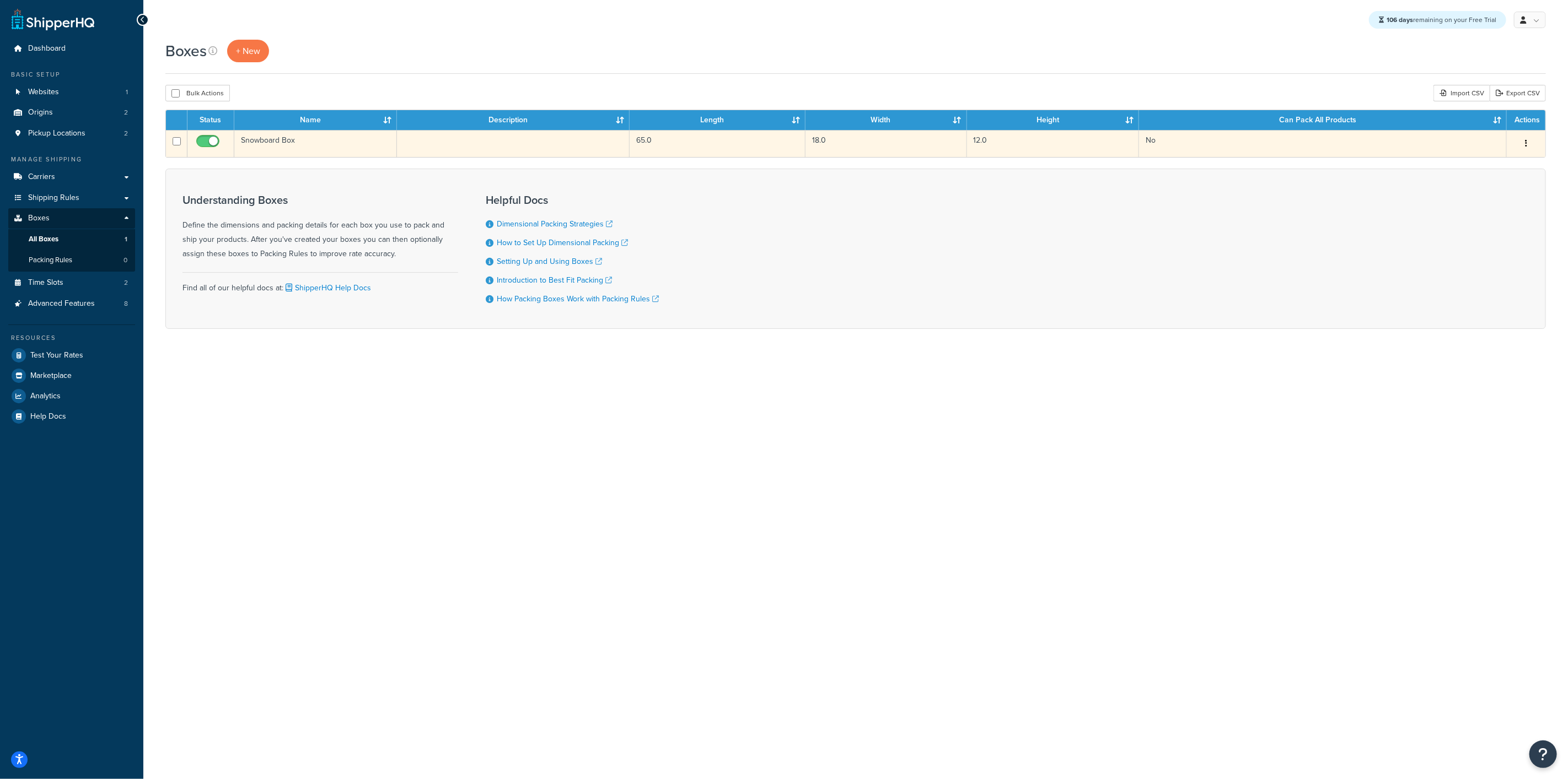
click at [283, 146] on td "Snowboard Box" at bounding box center [315, 143] width 162 height 27
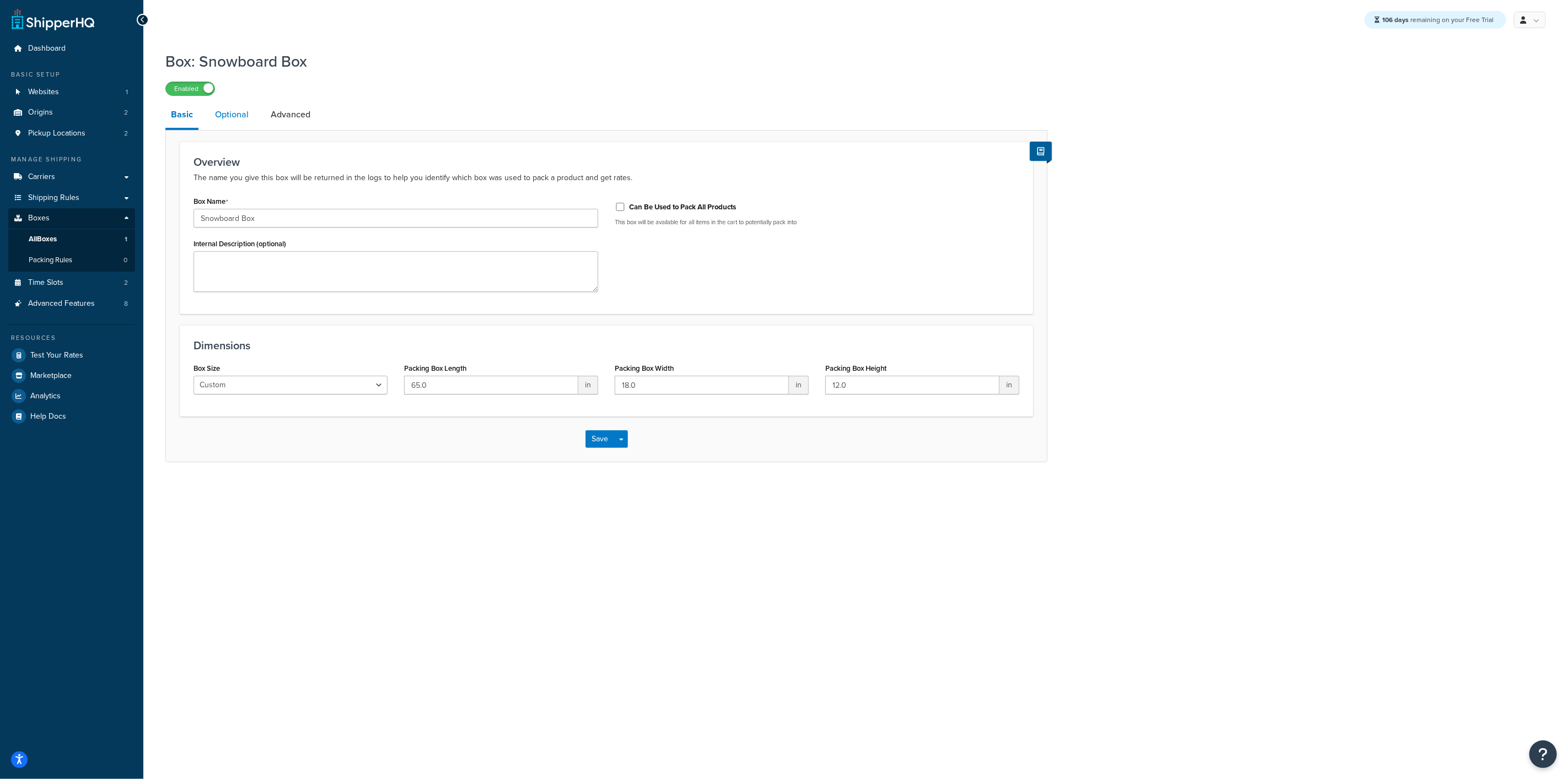
click at [242, 117] on link "Optional" at bounding box center [232, 115] width 45 height 26
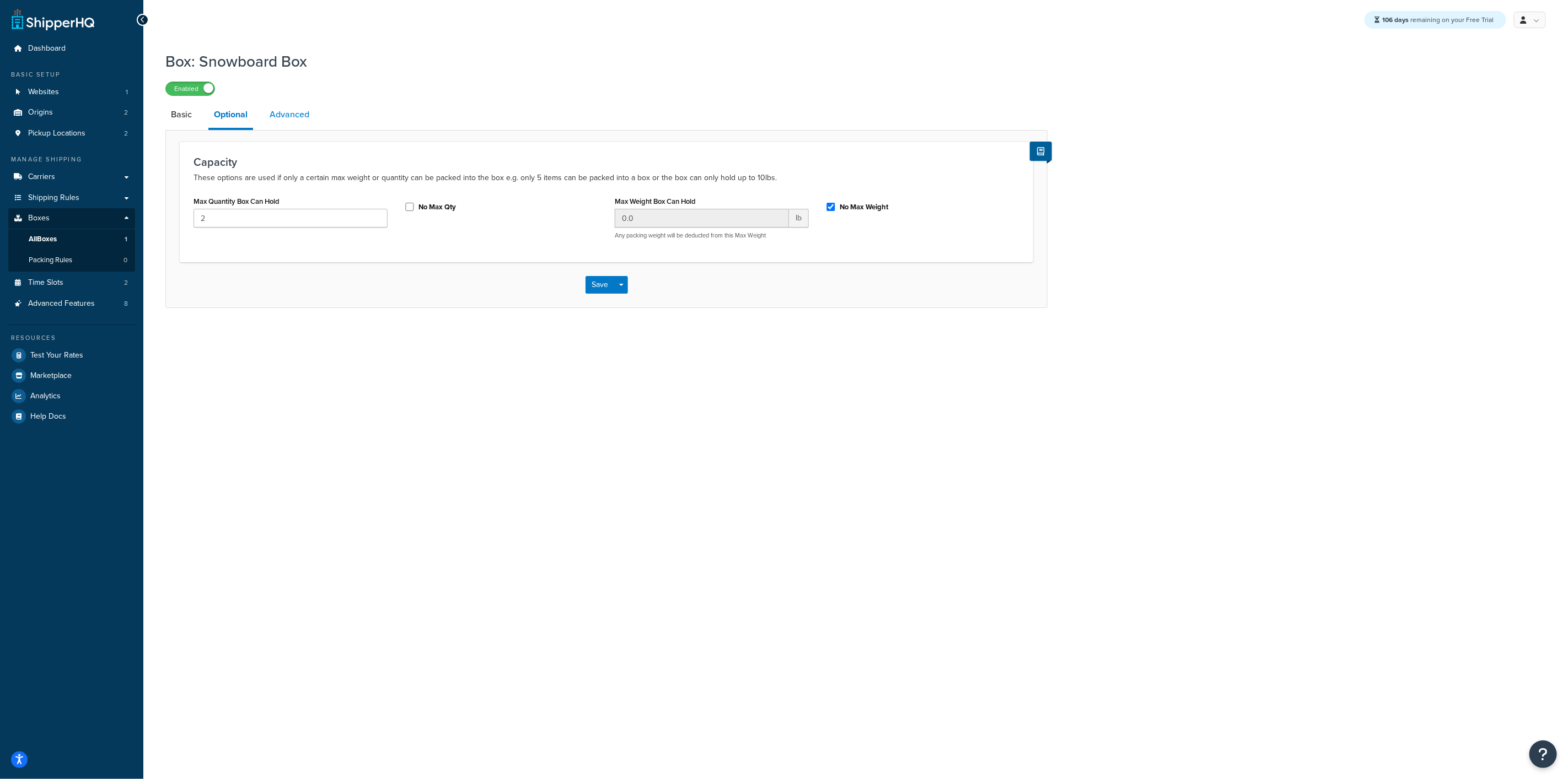
click at [294, 113] on link "Advanced" at bounding box center [289, 115] width 51 height 26
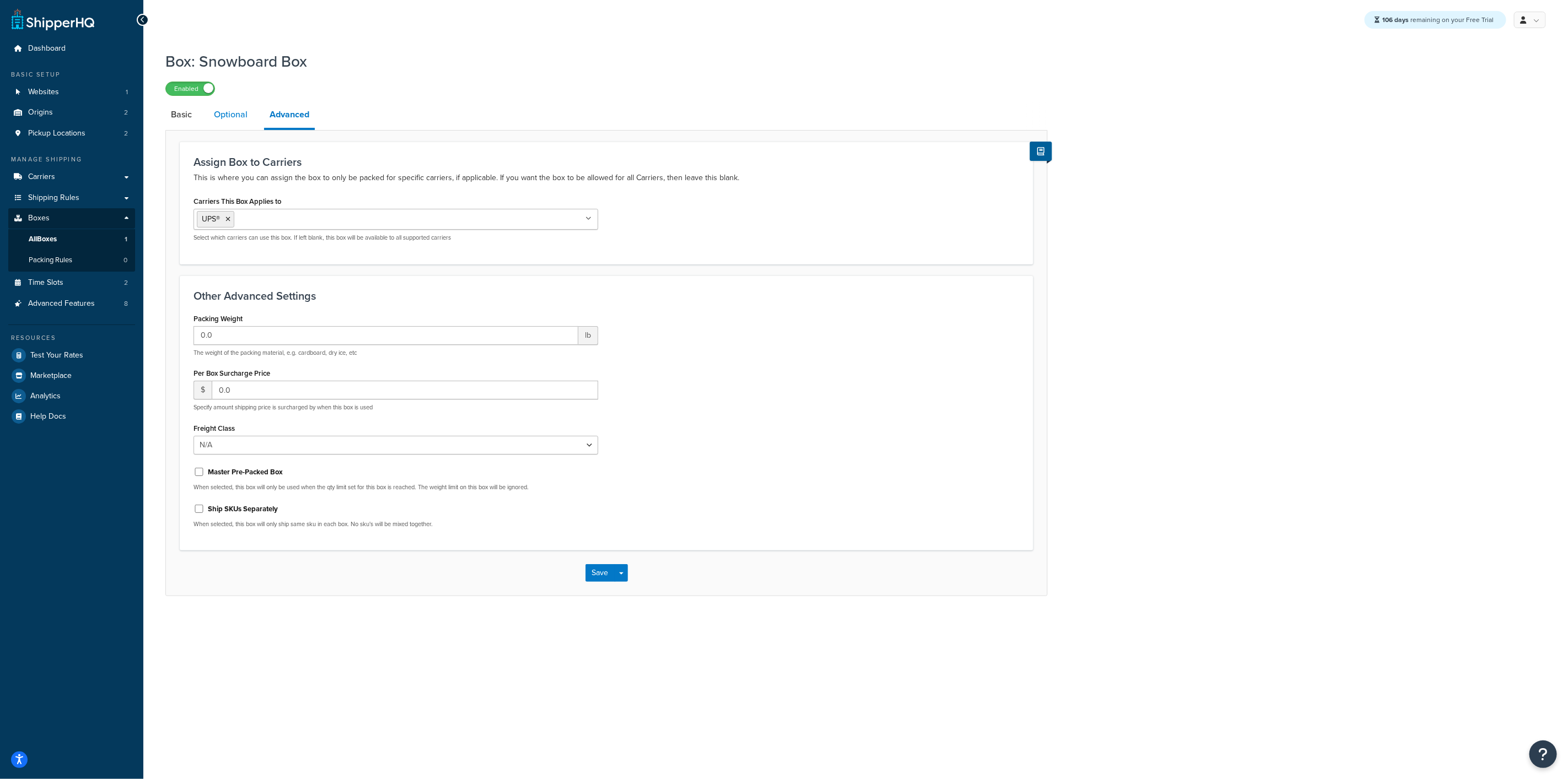
click at [226, 115] on link "Optional" at bounding box center [231, 115] width 45 height 26
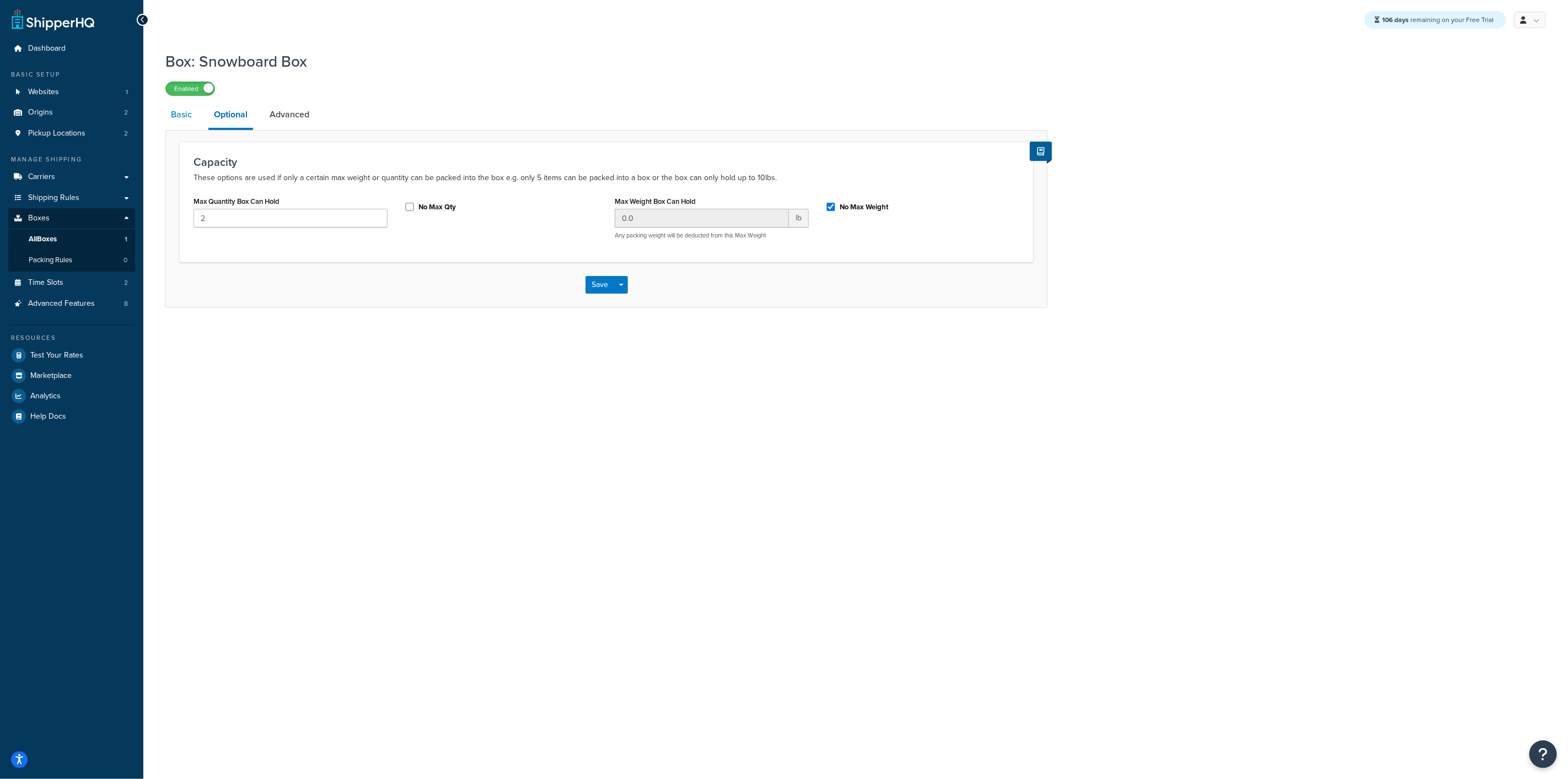
click at [181, 117] on link "Basic" at bounding box center [181, 115] width 32 height 26
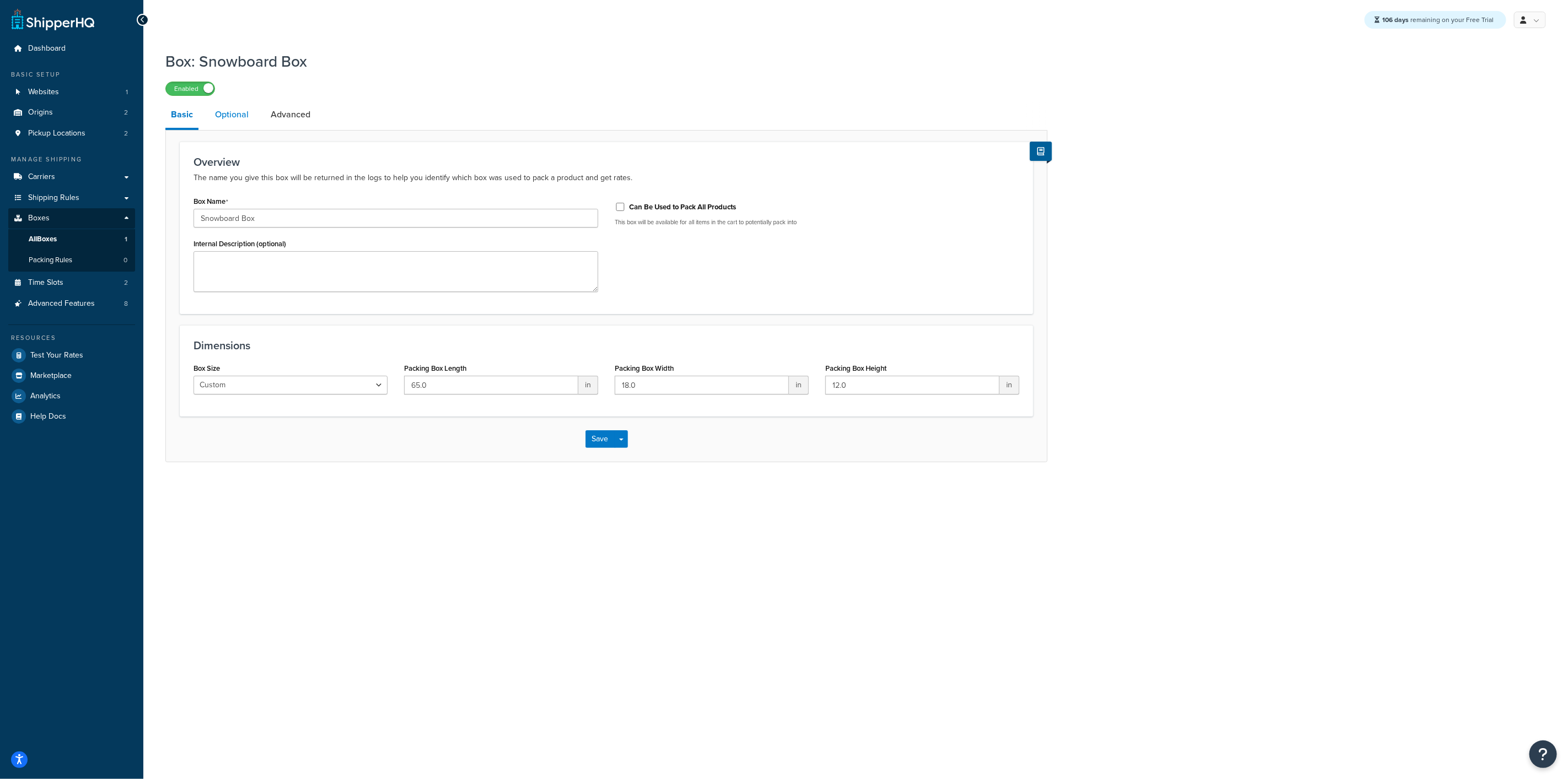
click at [242, 112] on link "Optional" at bounding box center [232, 115] width 45 height 26
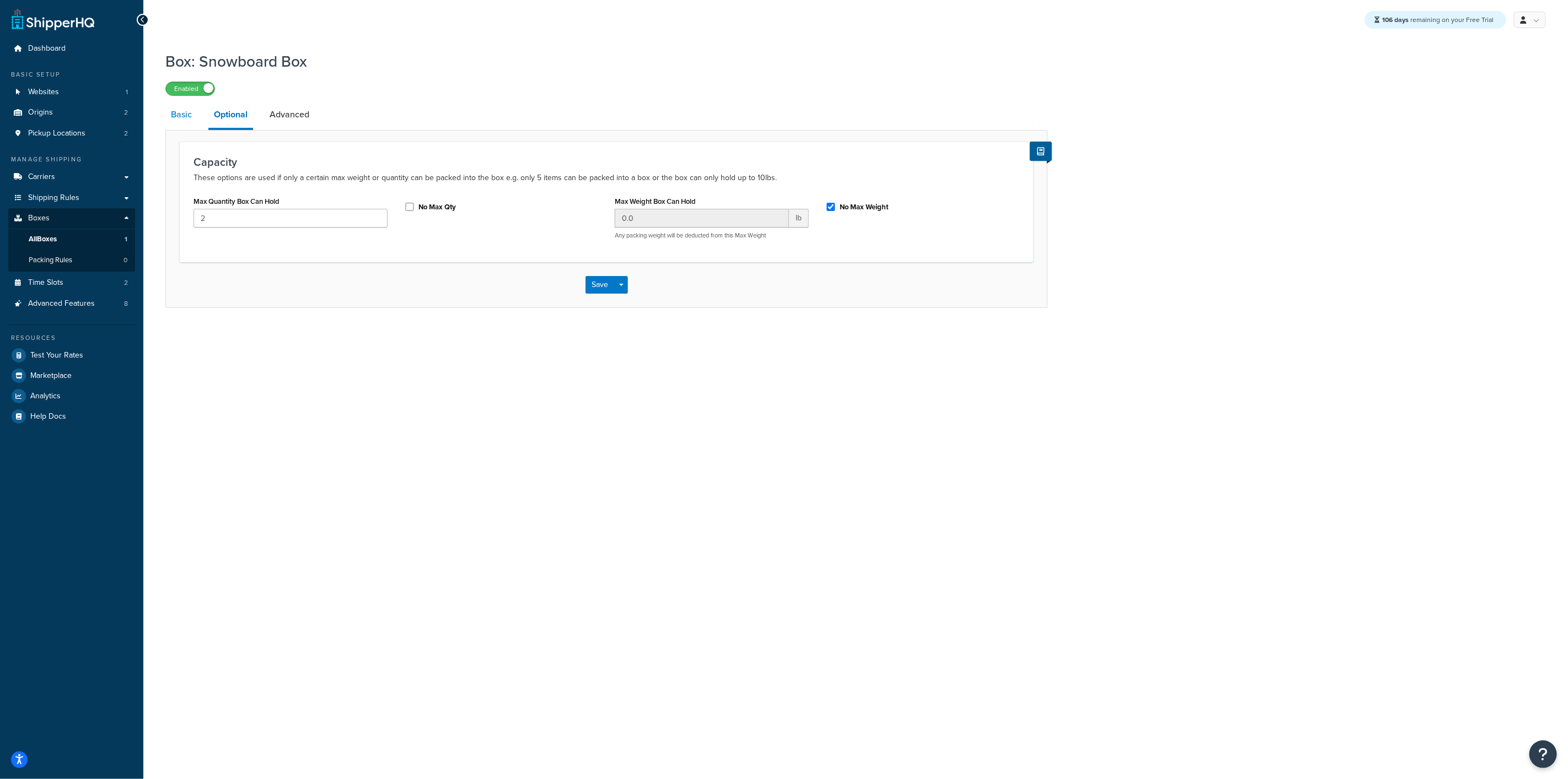
click at [187, 113] on link "Basic" at bounding box center [181, 115] width 32 height 26
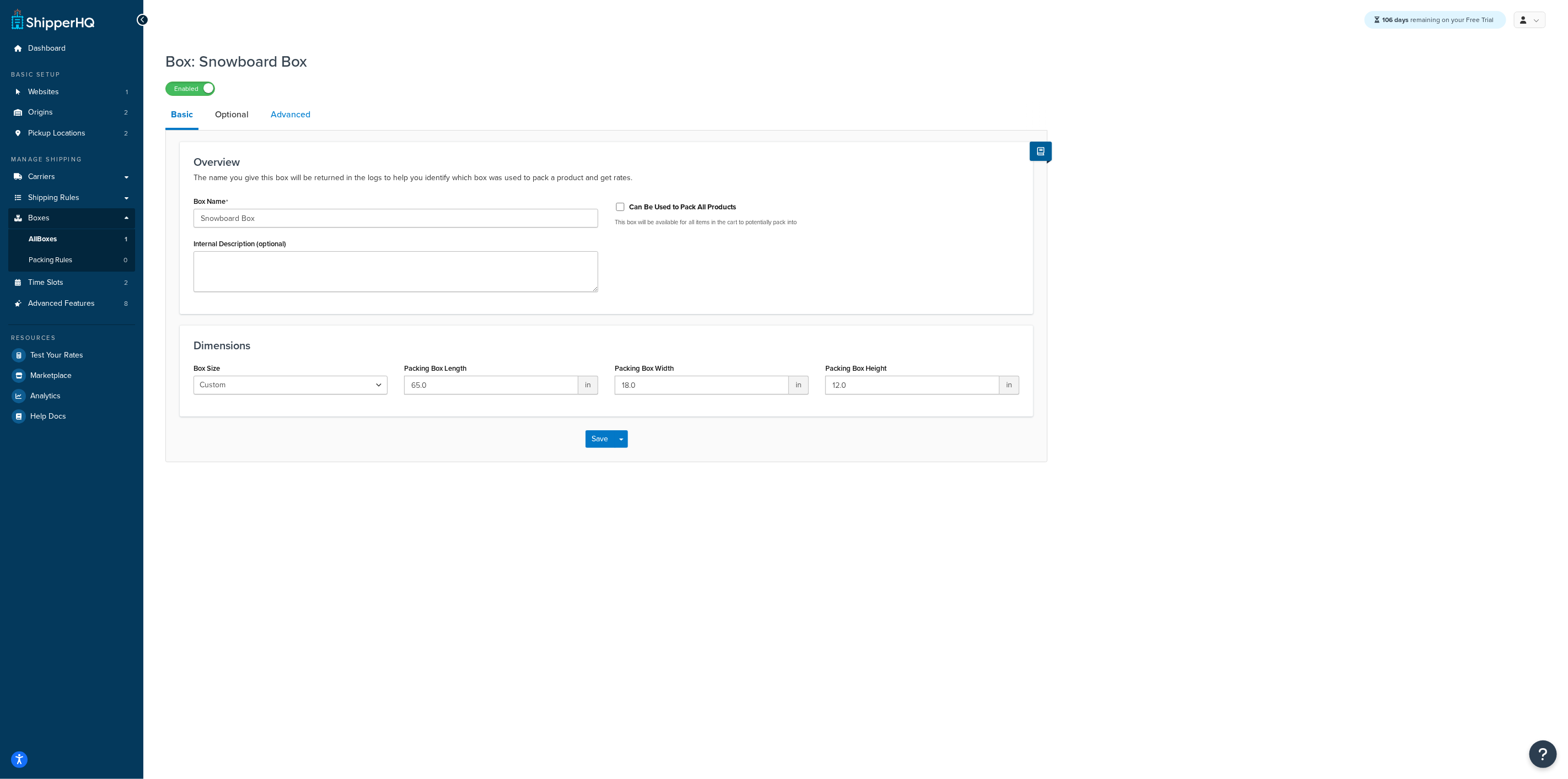
click at [310, 113] on link "Advanced" at bounding box center [290, 115] width 51 height 26
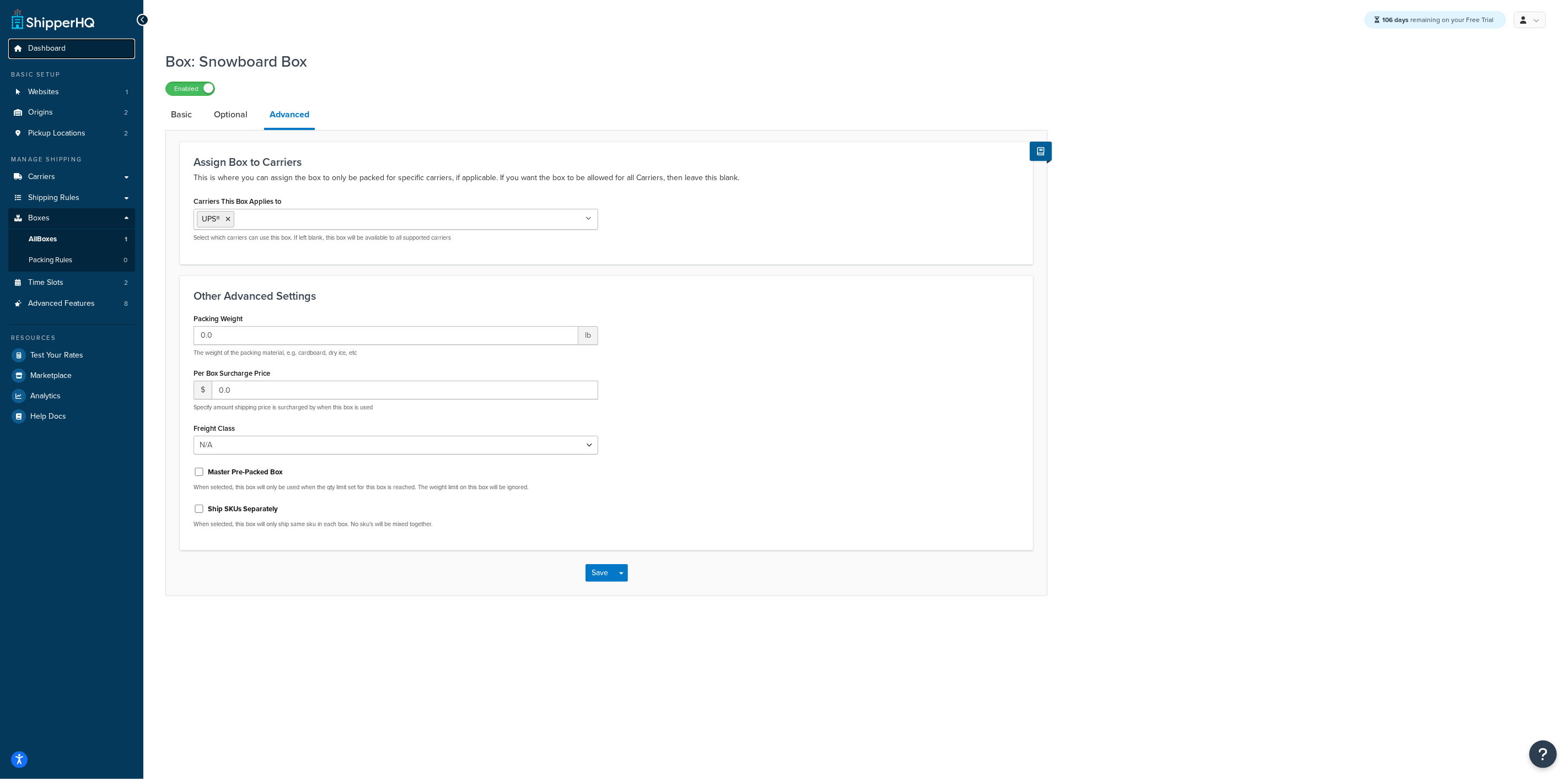
click at [42, 42] on link "Dashboard" at bounding box center [72, 48] width 127 height 20
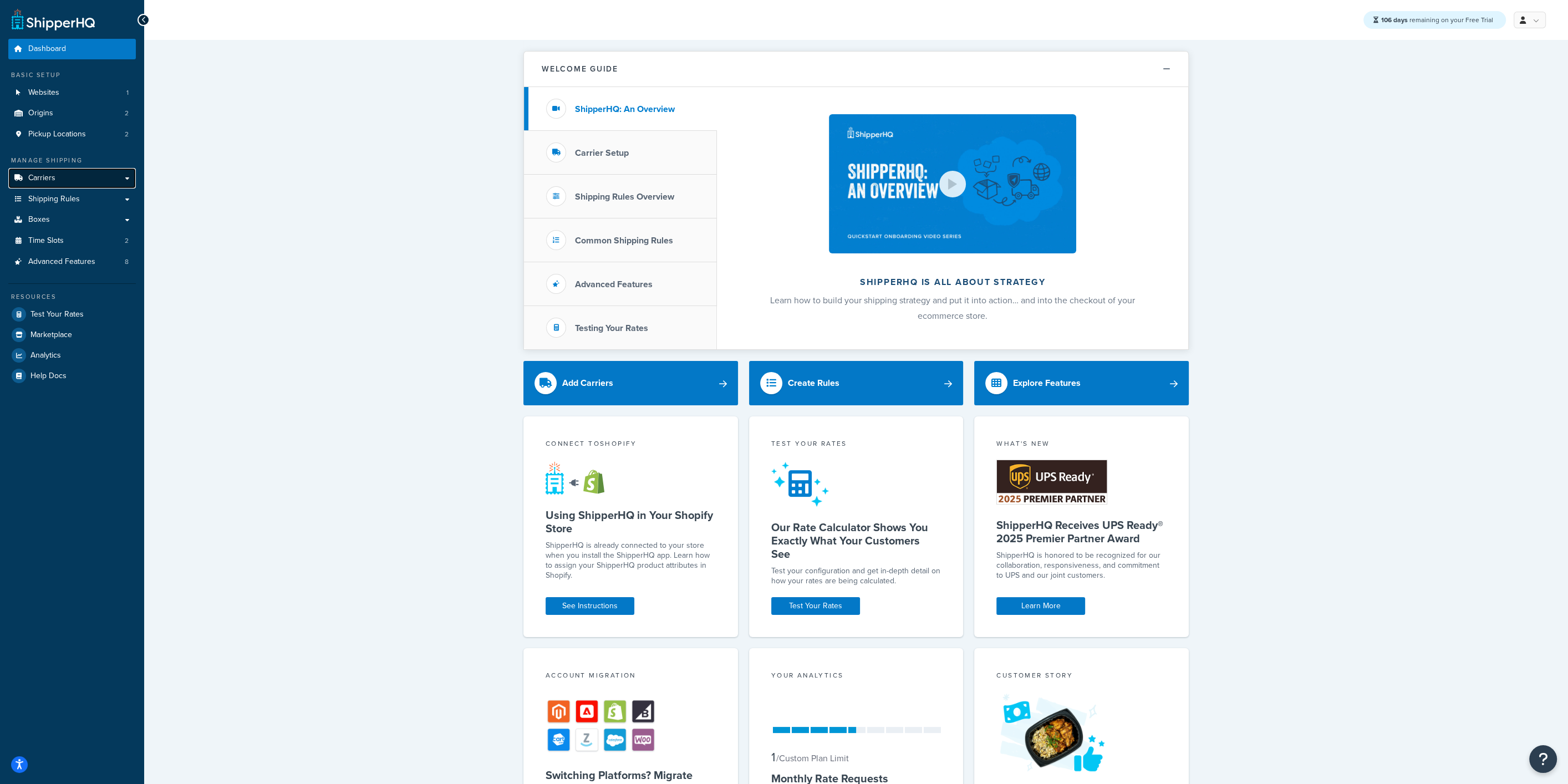
click at [70, 175] on link "Carriers" at bounding box center [72, 178] width 128 height 20
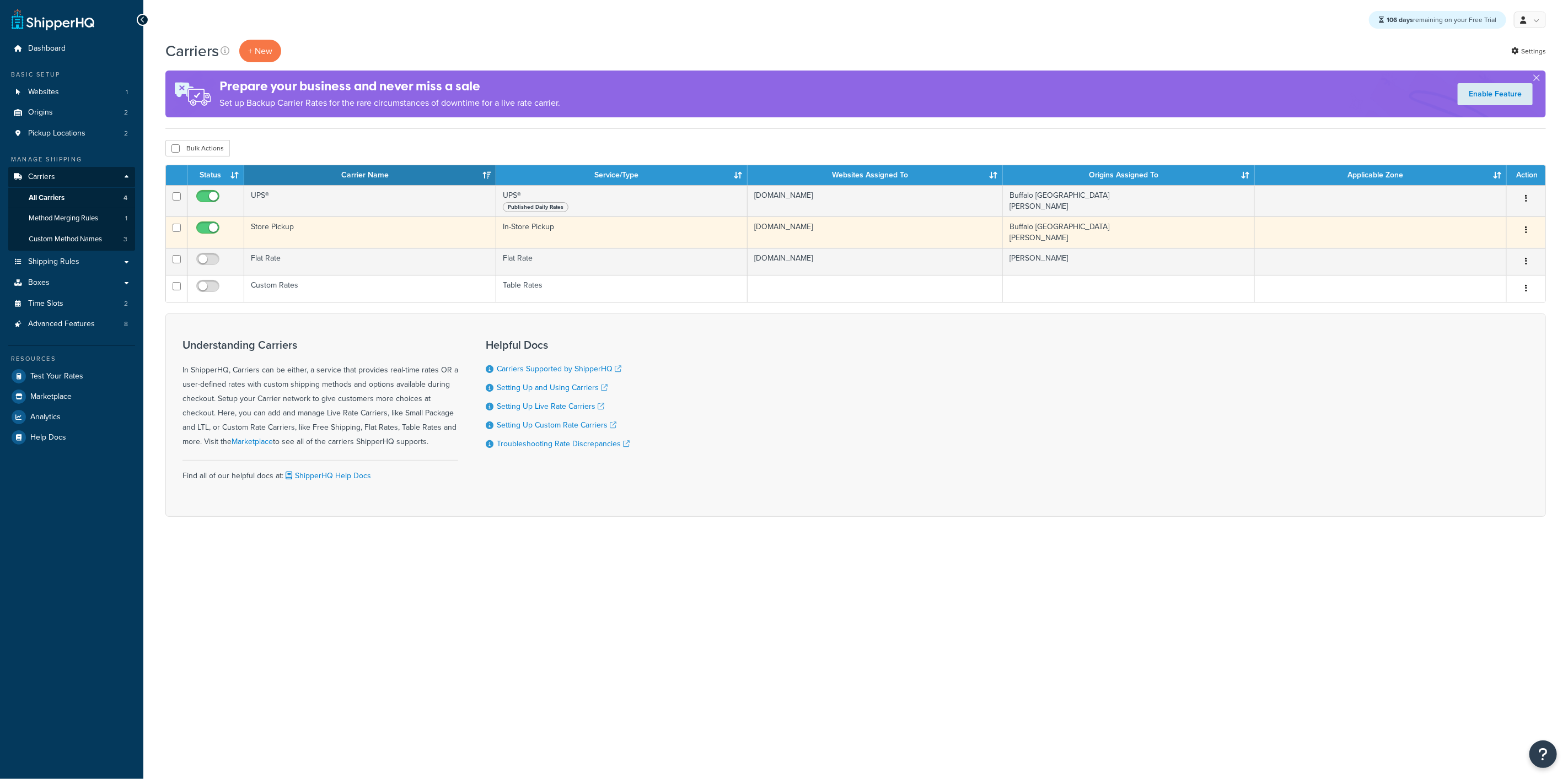
click at [302, 239] on td "Store Pickup" at bounding box center [371, 232] width 252 height 31
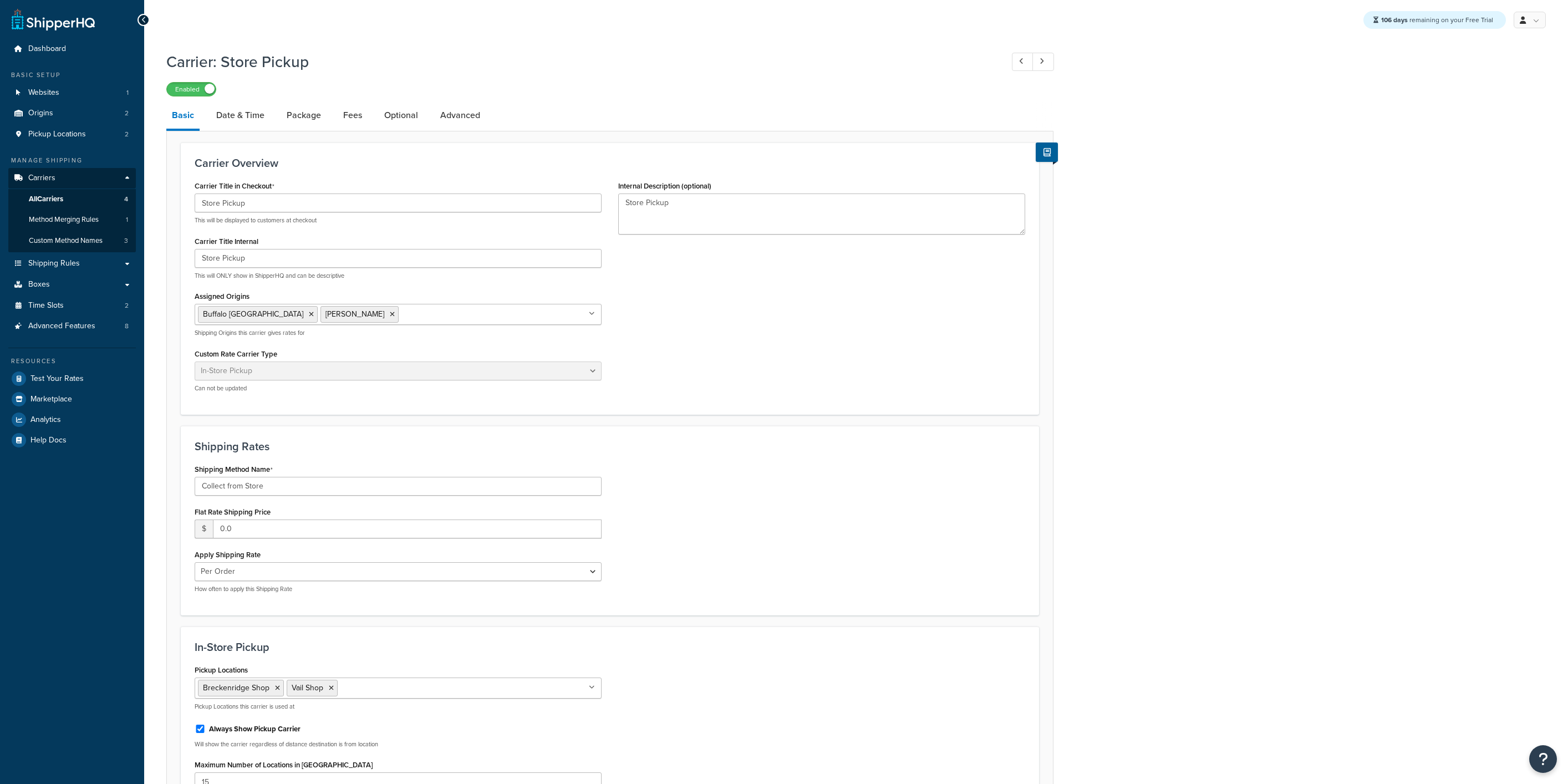
select select "pickup"
click at [246, 116] on link "Date & Time" at bounding box center [240, 116] width 60 height 27
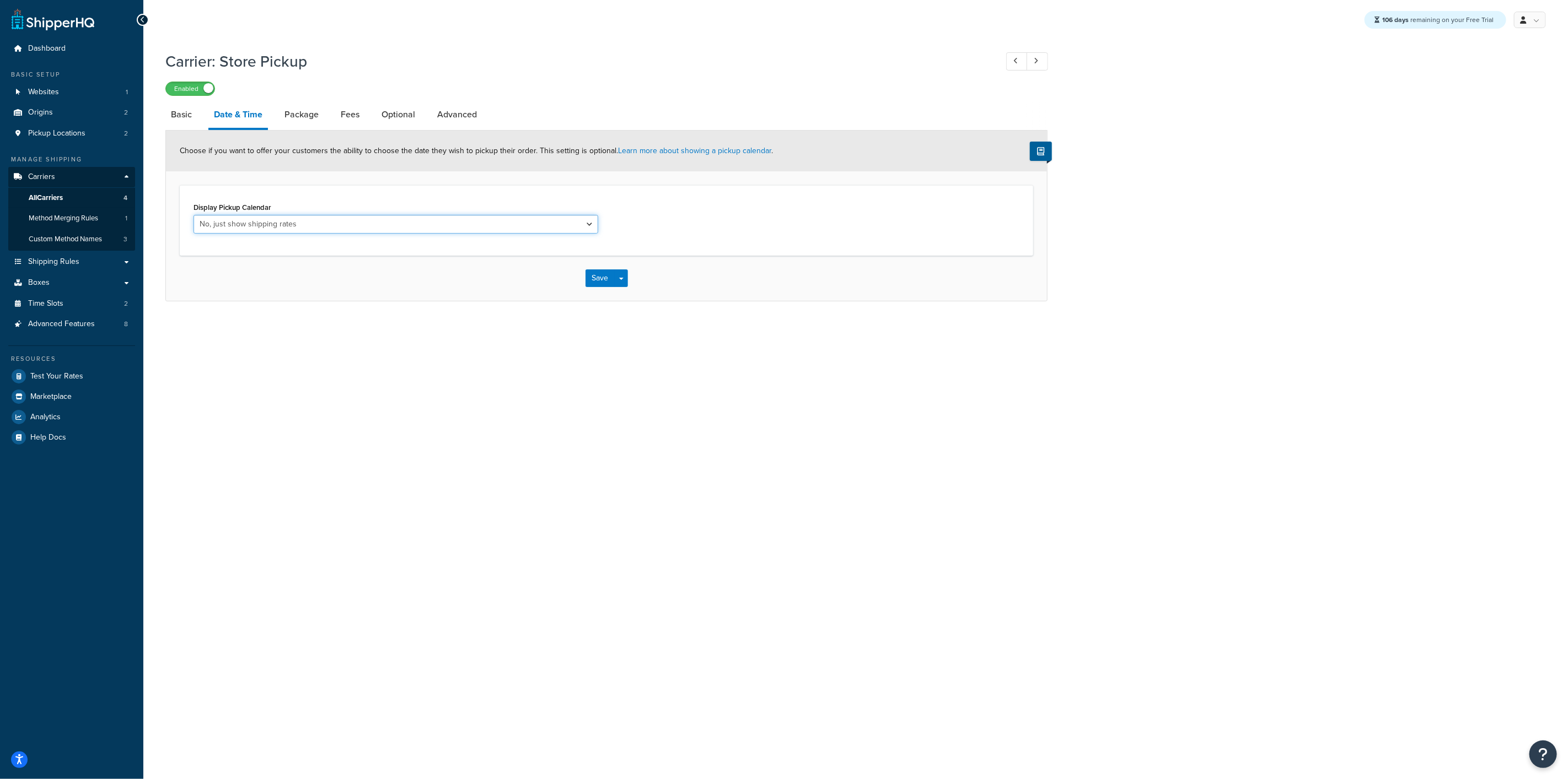
click at [235, 223] on select "No, just show shipping rates Yes, show pickup calendar" at bounding box center [396, 224] width 405 height 19
select select "calendar"
click at [194, 215] on select "No, just show shipping rates Yes, show pickup calendar" at bounding box center [396, 224] width 405 height 19
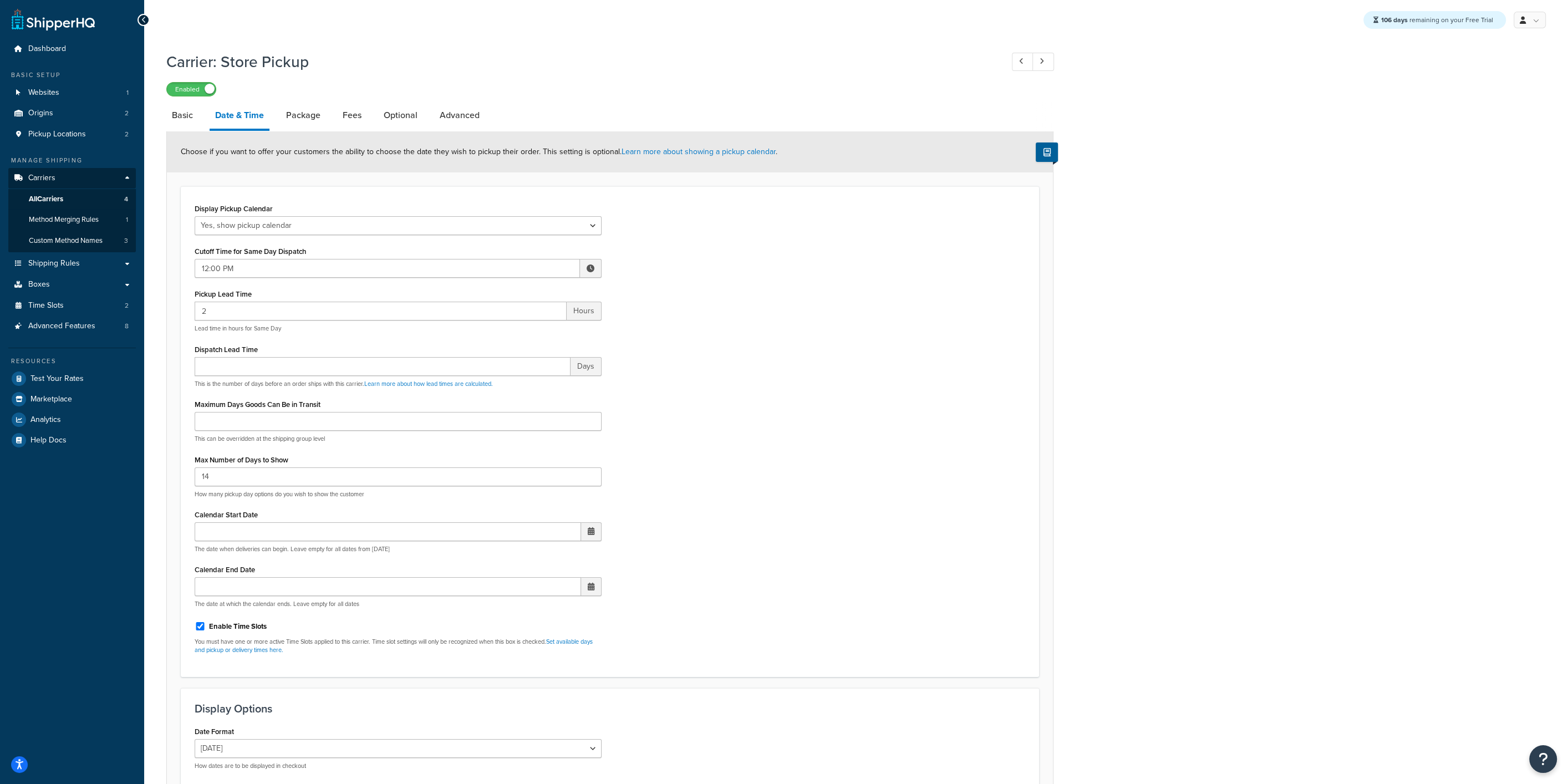
click at [694, 294] on div "Display Pickup Calendar No, just show shipping rates Yes, show pickup calendar …" at bounding box center [610, 432] width 847 height 462
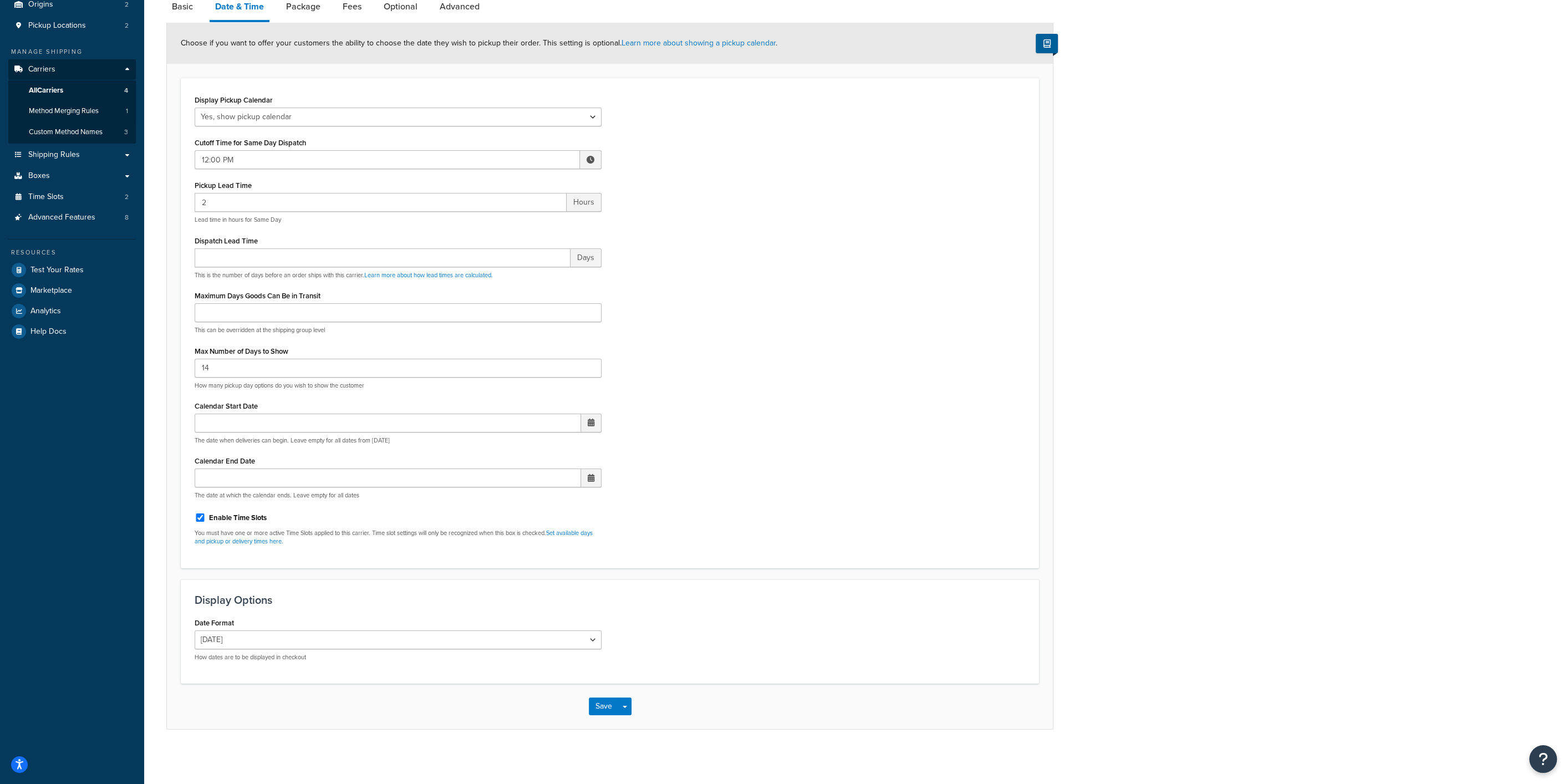
scroll to position [101, 0]
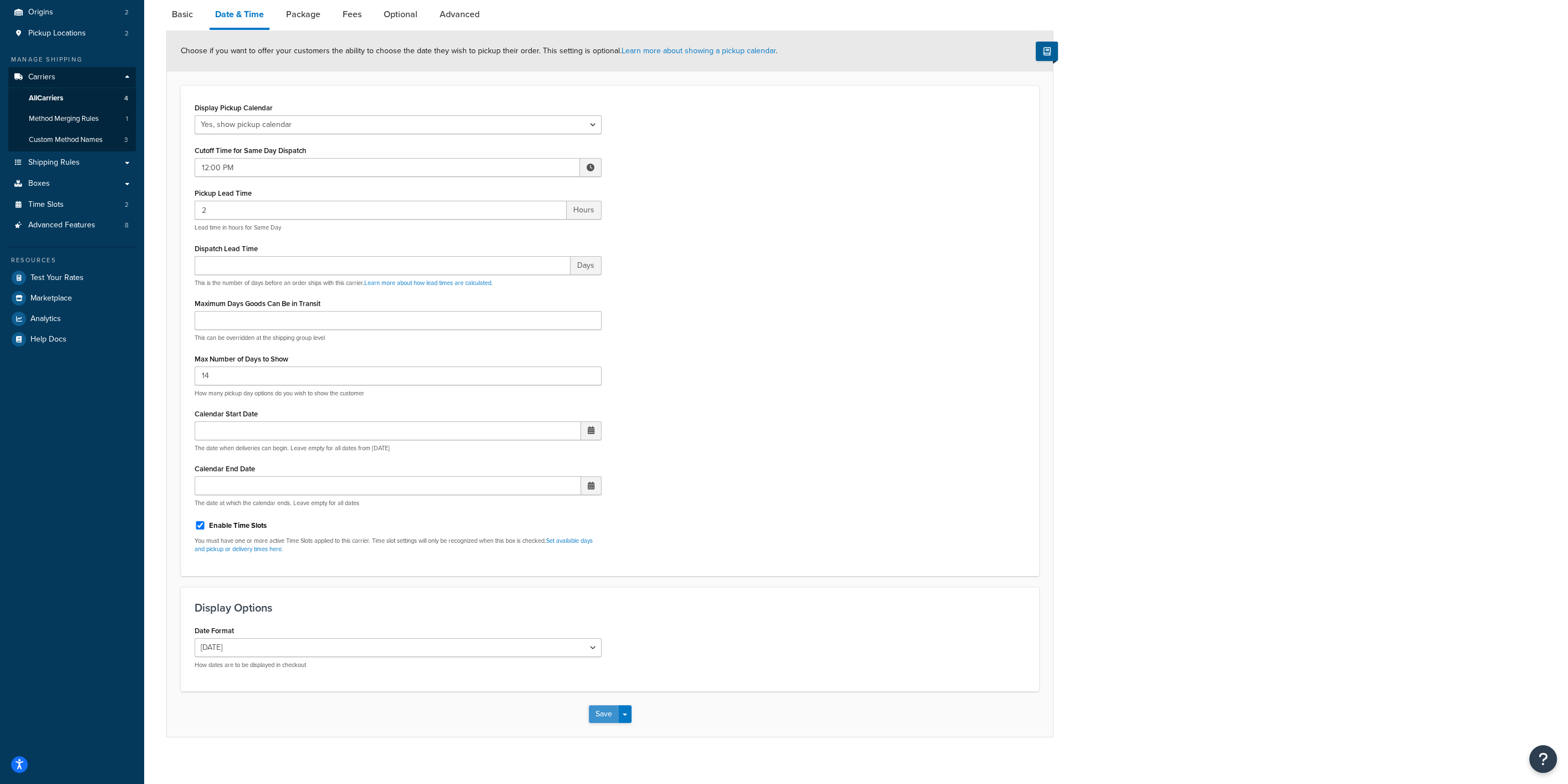
click at [596, 710] on button "Save" at bounding box center [604, 714] width 30 height 18
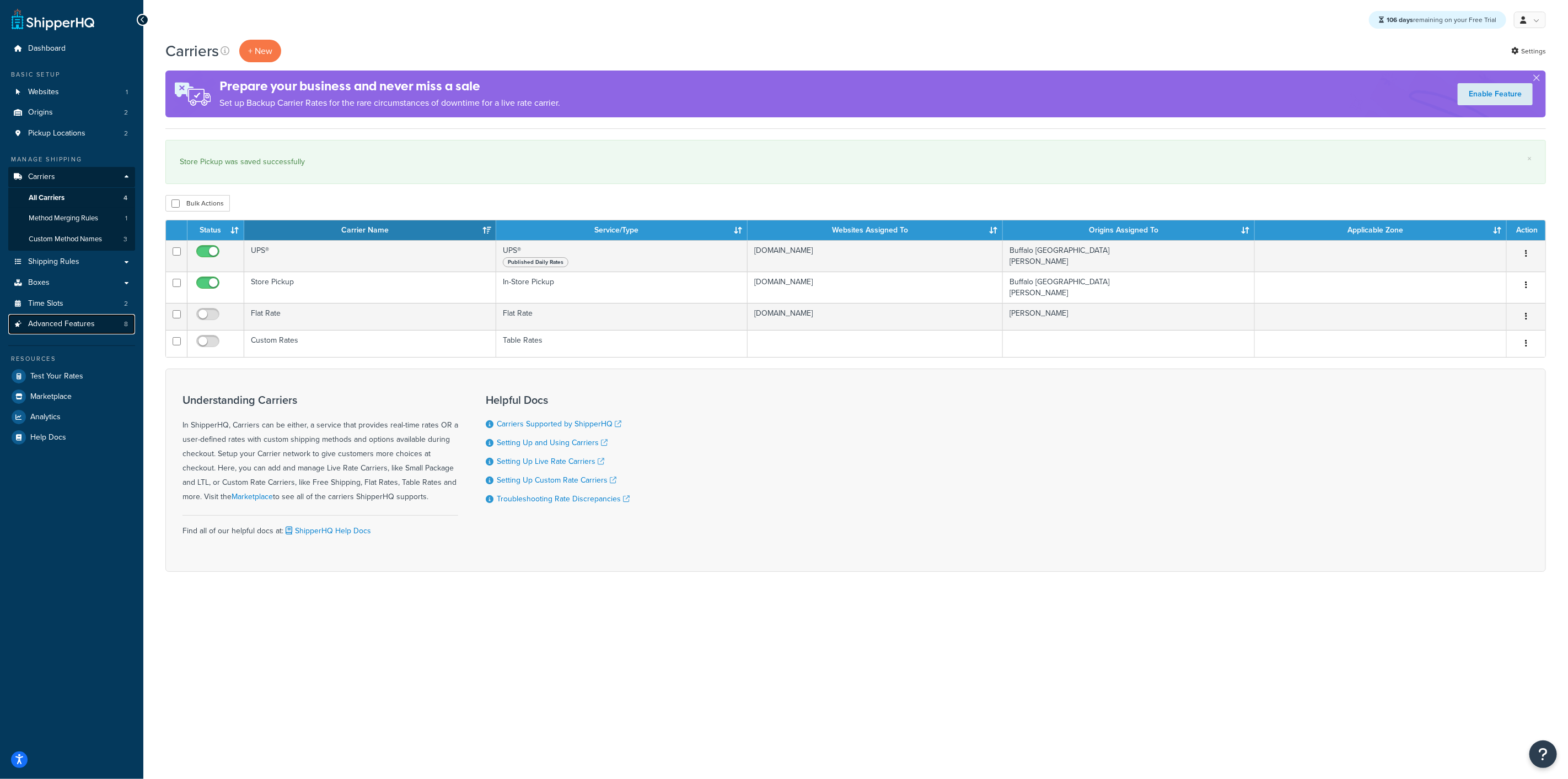
click at [81, 323] on span "Advanced Features" at bounding box center [61, 324] width 67 height 9
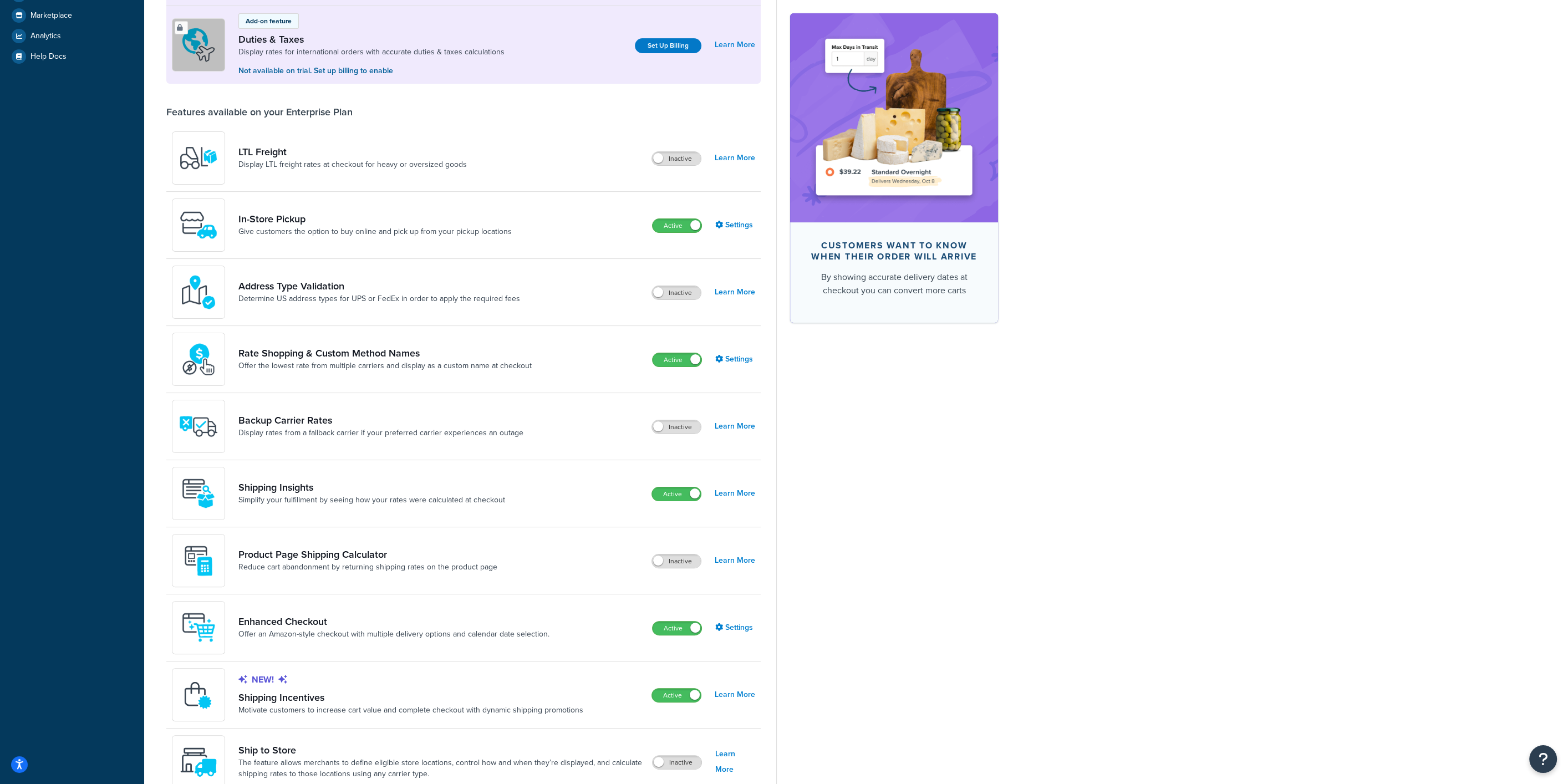
scroll to position [383, 0]
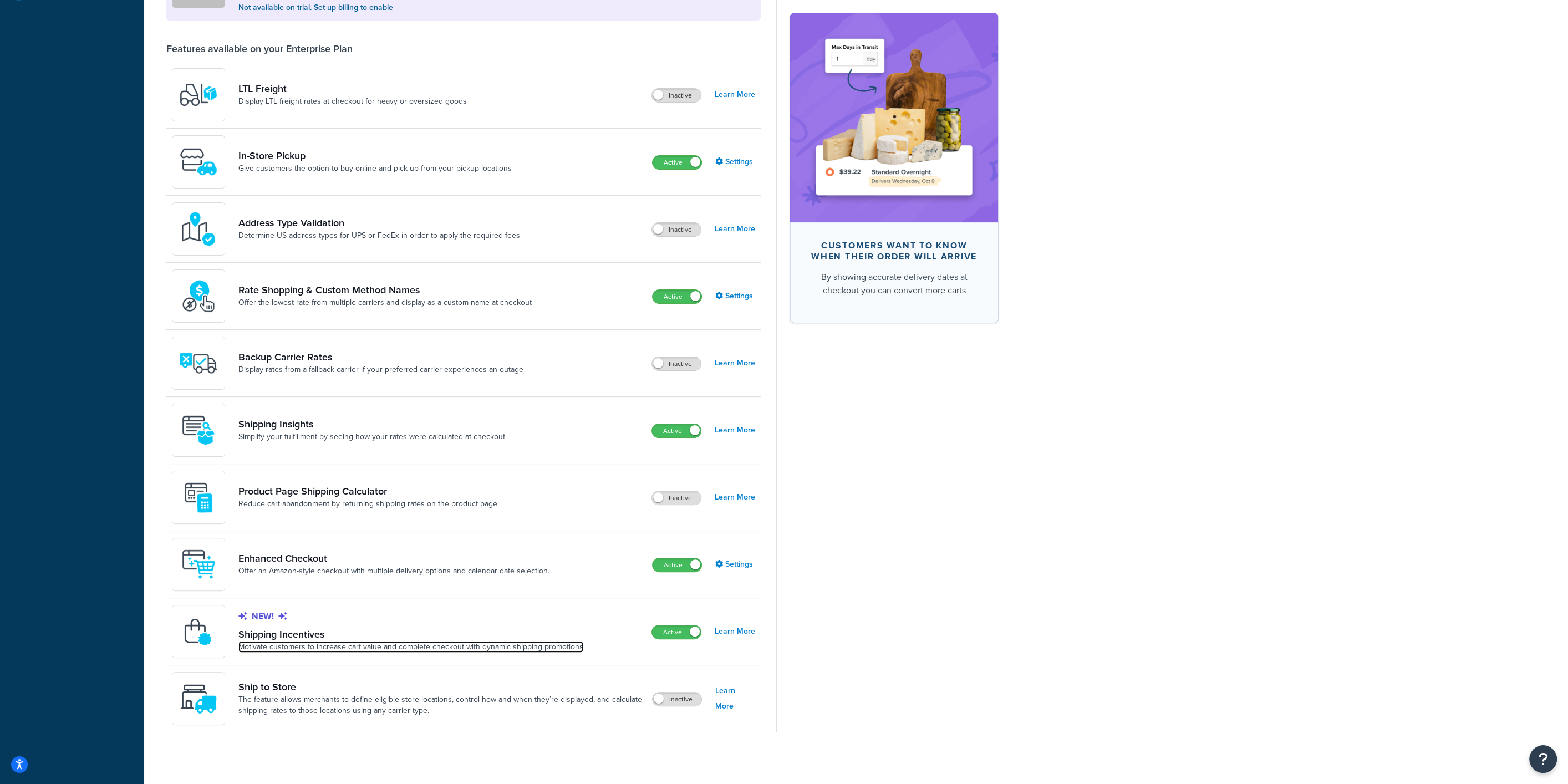
click at [327, 645] on link "Motivate customers to increase cart value and complete checkout with dynamic sh…" at bounding box center [411, 647] width 345 height 11
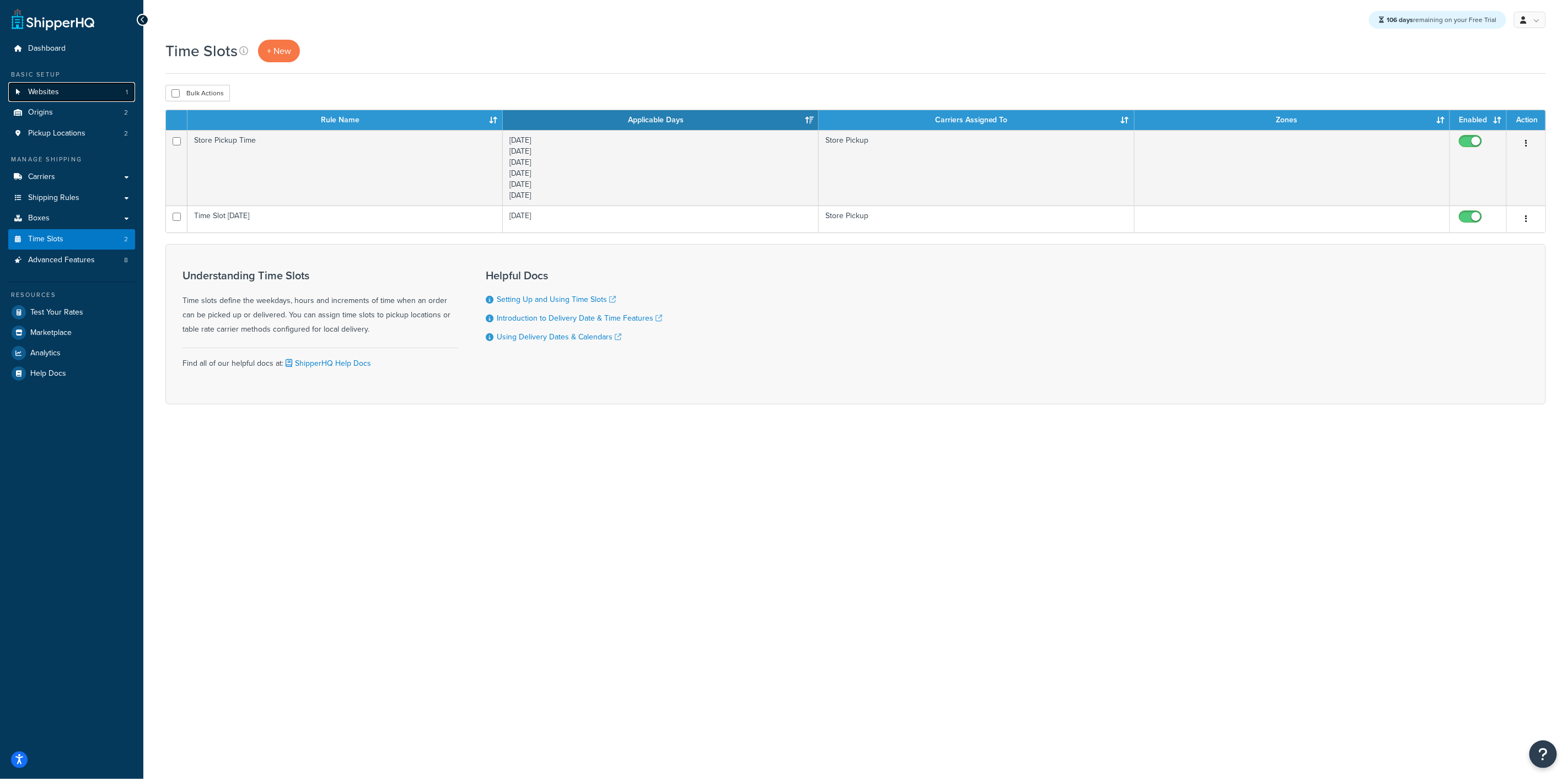
click at [63, 97] on link "Websites 1" at bounding box center [72, 92] width 127 height 20
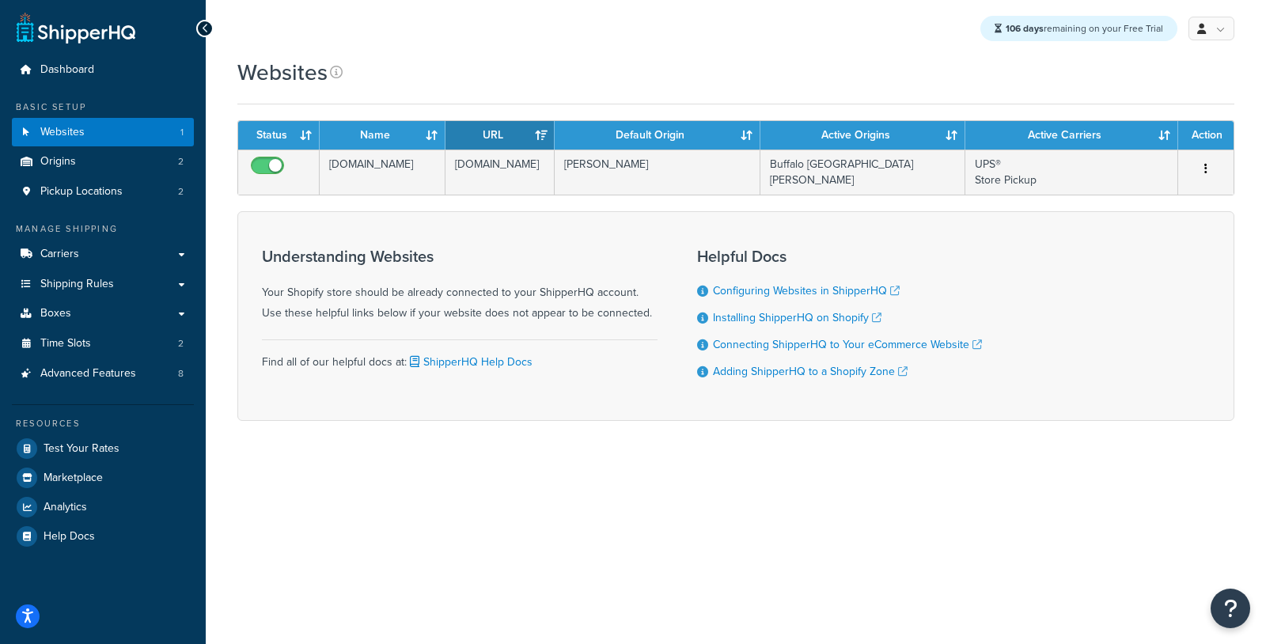
drag, startPoint x: 1003, startPoint y: 28, endPoint x: 1167, endPoint y: 18, distance: 164.9
click at [1167, 19] on div "106 days remaining on your Free Trial" at bounding box center [1079, 28] width 197 height 25
click at [1153, 33] on div "106 days remaining on your Free Trial" at bounding box center [1079, 28] width 197 height 25
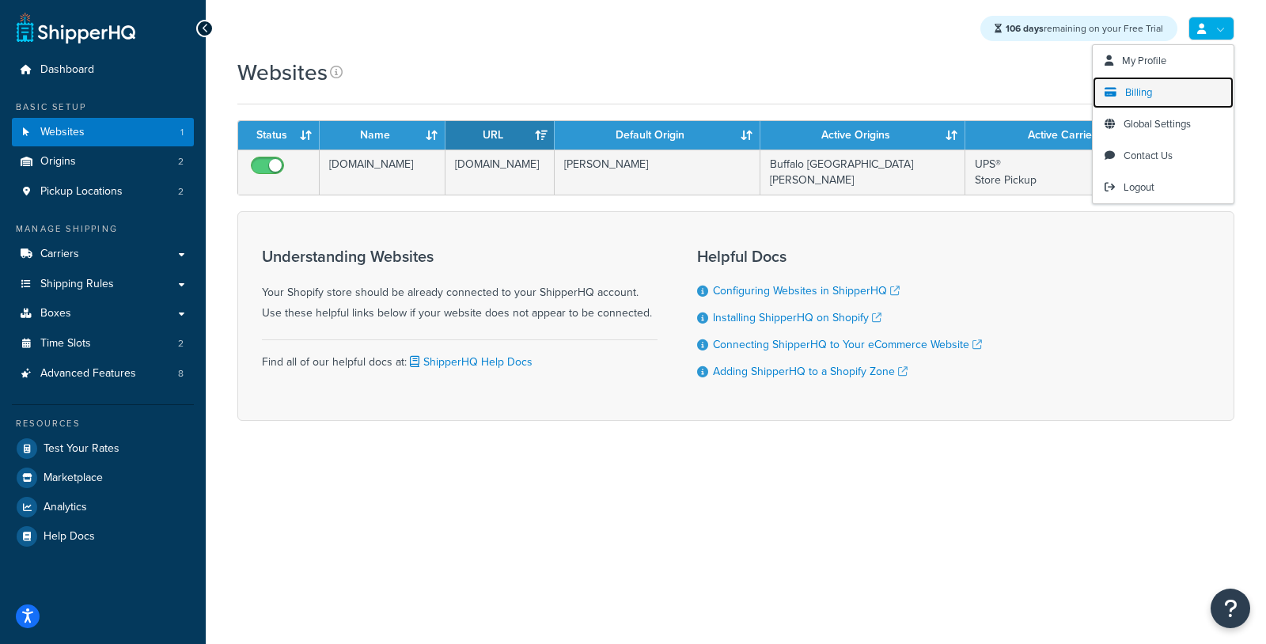
click at [1151, 94] on span "Billing" at bounding box center [1138, 92] width 27 height 15
